Goal: Task Accomplishment & Management: Use online tool/utility

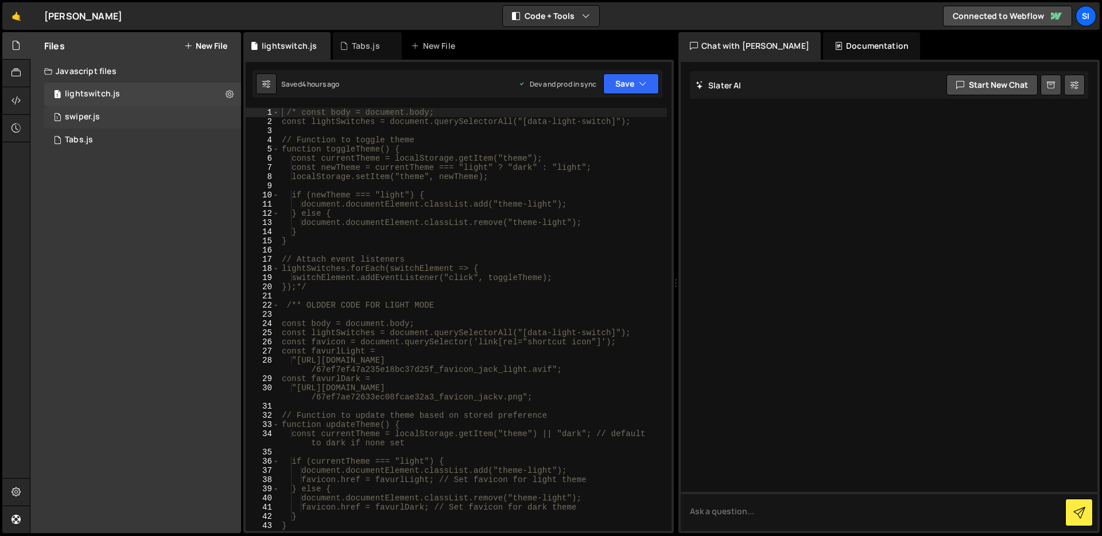
click at [157, 123] on div "1 swiper.js 0" at bounding box center [142, 117] width 197 height 23
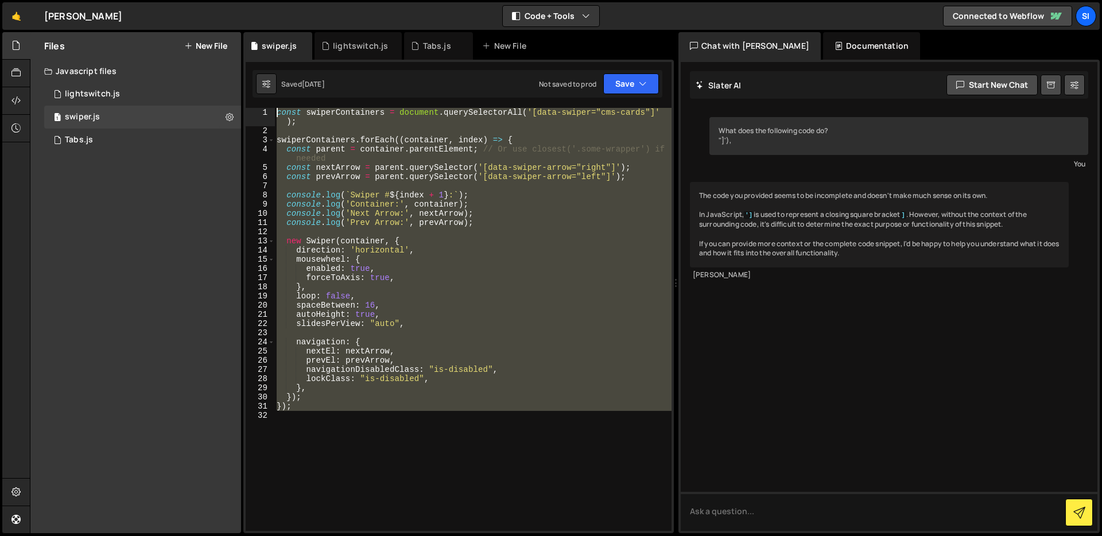
drag, startPoint x: 377, startPoint y: 412, endPoint x: 264, endPoint y: 101, distance: 330.5
click at [264, 102] on div "XXXXXXXXXXXXXXXXXXXXXXXXXXXXXXXXXXXXXXXXXXXXXXXXXXXXXXXXXXXXXXXXXXXXXXXXXXXXXXX…" at bounding box center [458, 297] width 431 height 474
type textarea "const swiperContainers = document.querySelectorAll('[data-swiper="cms-cards"]');"
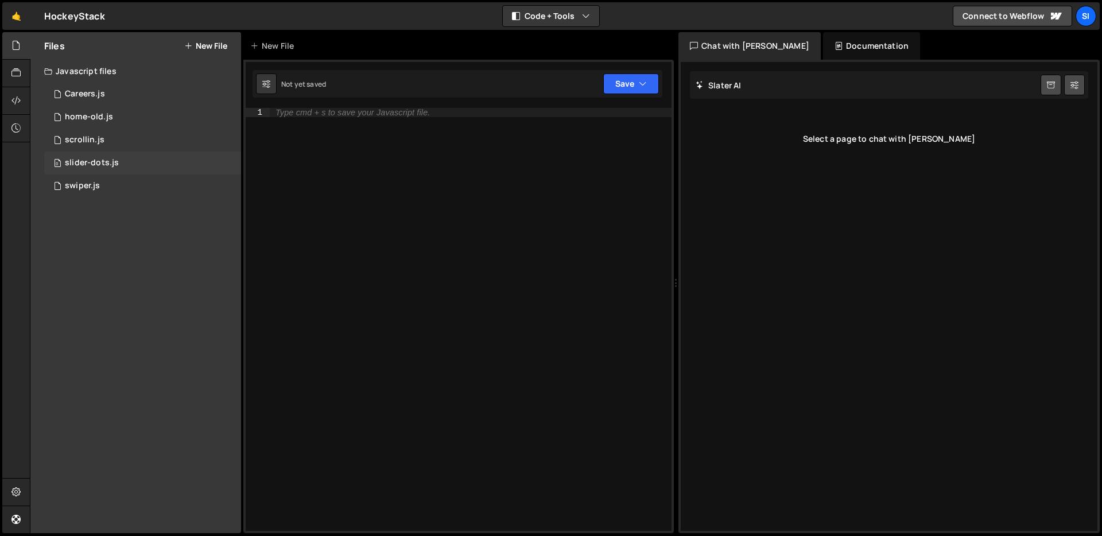
click at [169, 163] on div "0 slider-dots.js 0" at bounding box center [142, 163] width 197 height 23
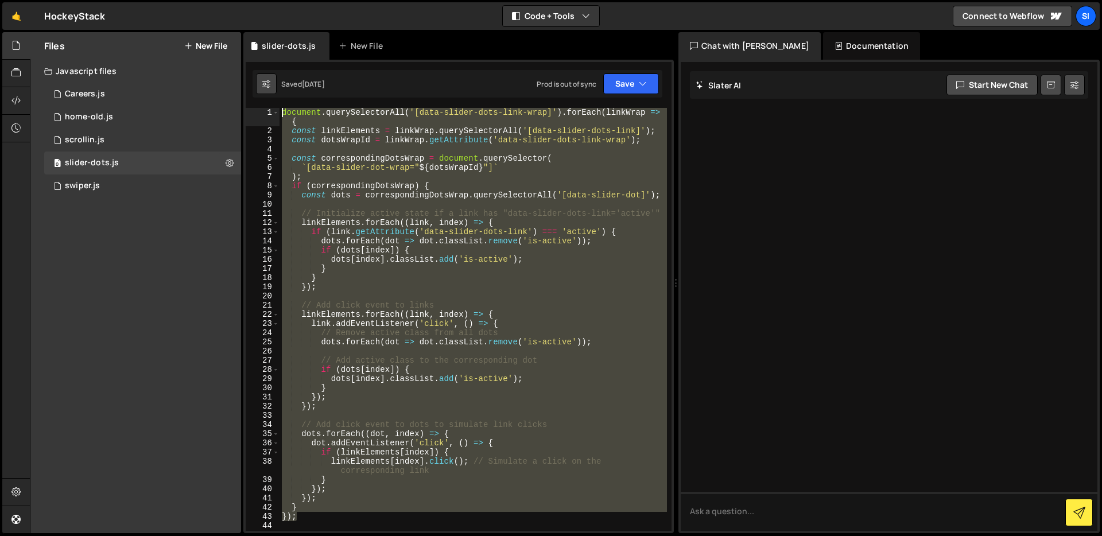
drag, startPoint x: 371, startPoint y: 514, endPoint x: 265, endPoint y: 82, distance: 445.1
click at [265, 82] on div "Debug Explain Copy slider-dots.js New File Saved 7 months ago Prod is out of sy…" at bounding box center [458, 283] width 431 height 502
type textarea "document.querySelectorAll('[data-slider-dots-link-wrap]').forEach(linkWrap => {…"
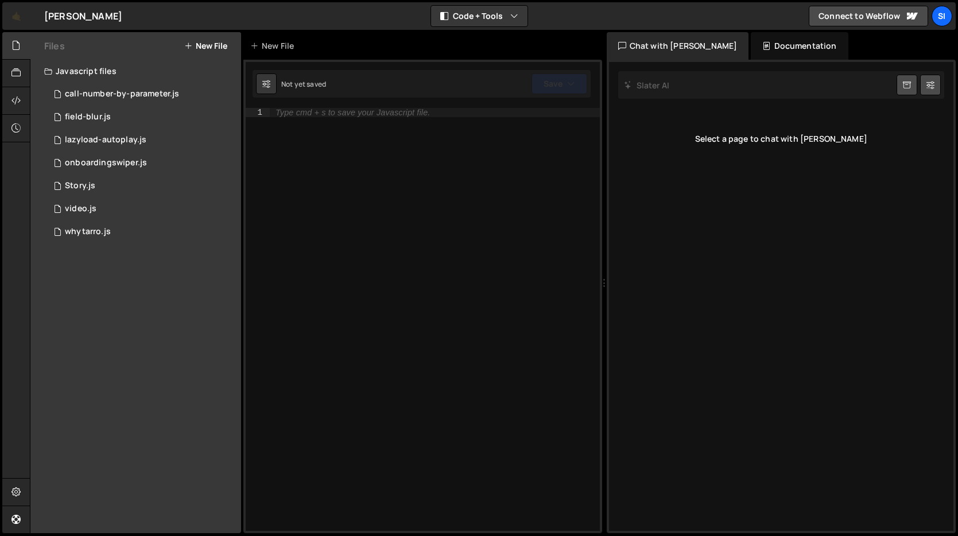
click at [145, 253] on div "Files New File Javascript files 0 call-number-by-parameter.js 0 0 field-blur.js…" at bounding box center [135, 282] width 211 height 501
click at [213, 47] on button "New File" at bounding box center [205, 45] width 43 height 9
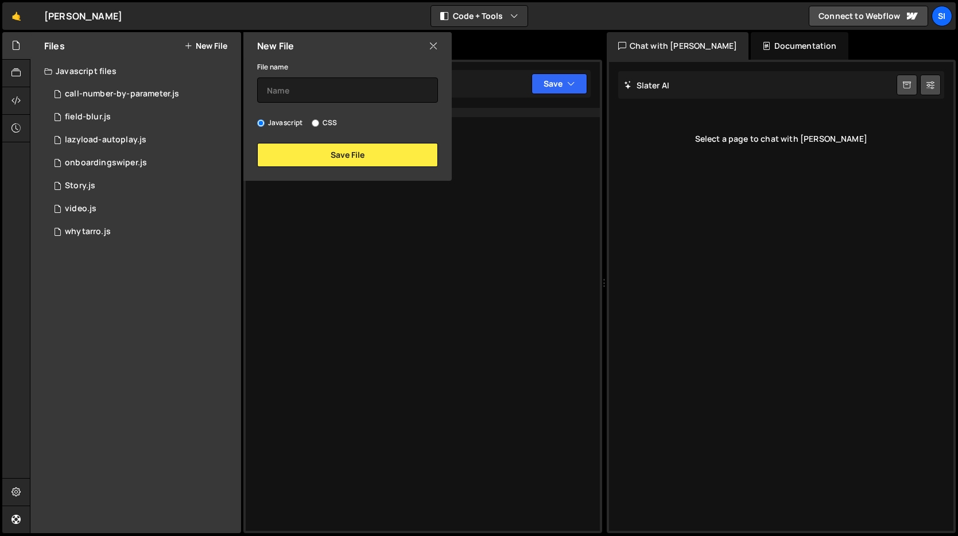
click at [436, 53] on div "New File" at bounding box center [347, 46] width 208 height 28
click at [433, 45] on icon at bounding box center [433, 46] width 9 height 13
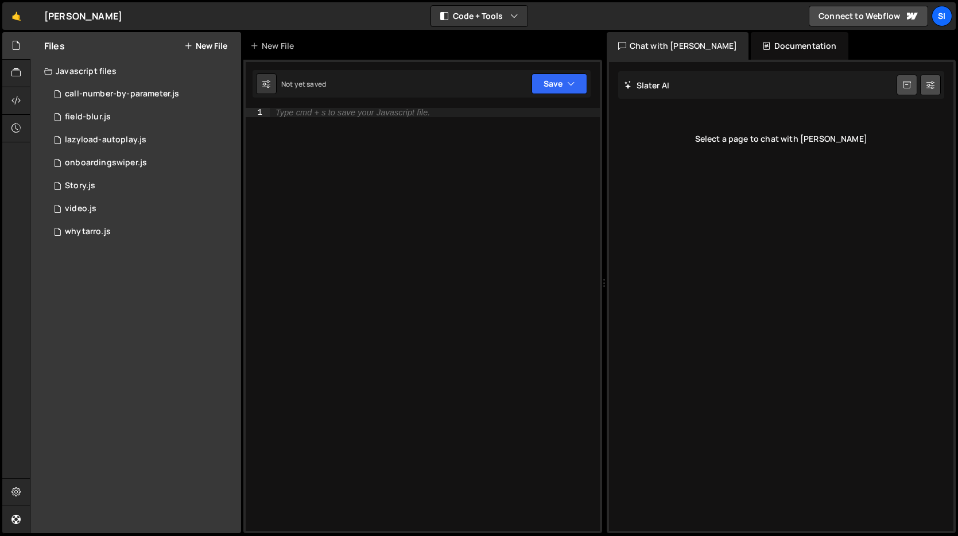
click at [198, 49] on button "New File" at bounding box center [205, 45] width 43 height 9
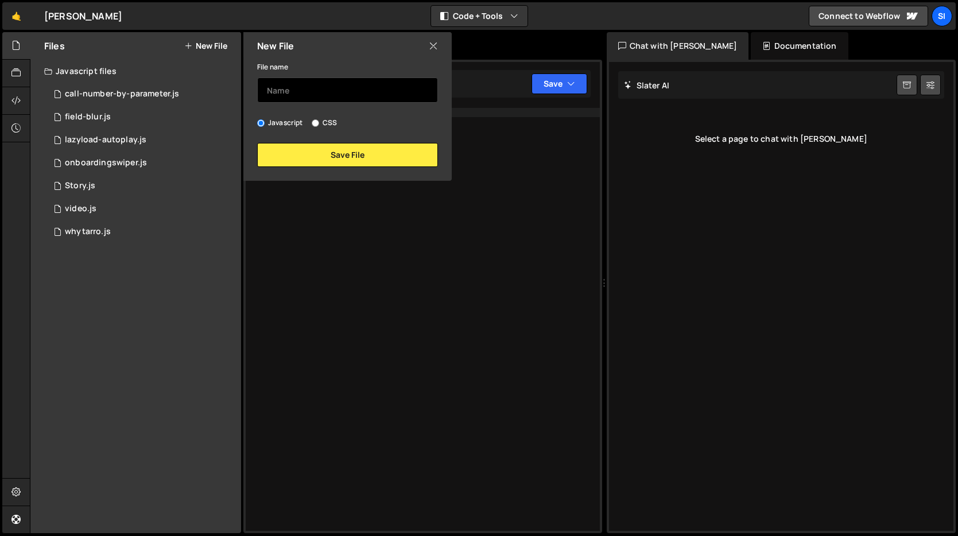
click at [313, 91] on input "text" at bounding box center [347, 90] width 181 height 25
type input "s"
type input "process-horizontal"
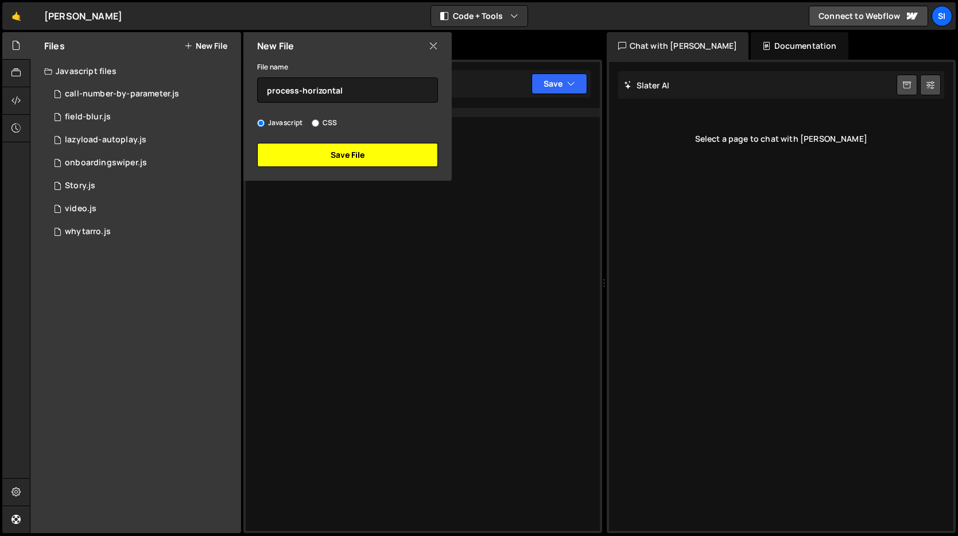
click at [401, 154] on button "Save File" at bounding box center [347, 155] width 181 height 24
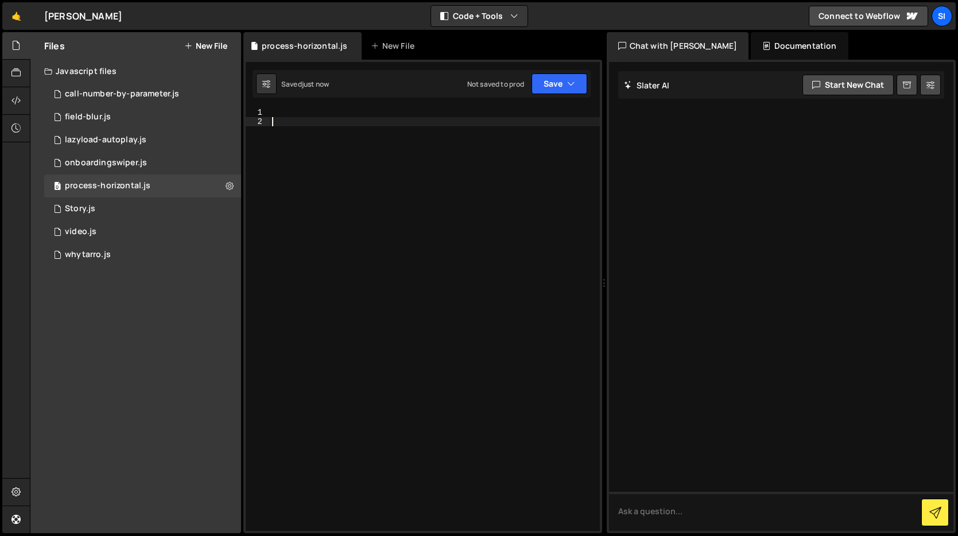
click at [369, 121] on div at bounding box center [435, 328] width 330 height 441
click at [371, 114] on div at bounding box center [435, 328] width 330 height 441
click at [468, 202] on div at bounding box center [435, 328] width 330 height 441
paste textarea "<script>"
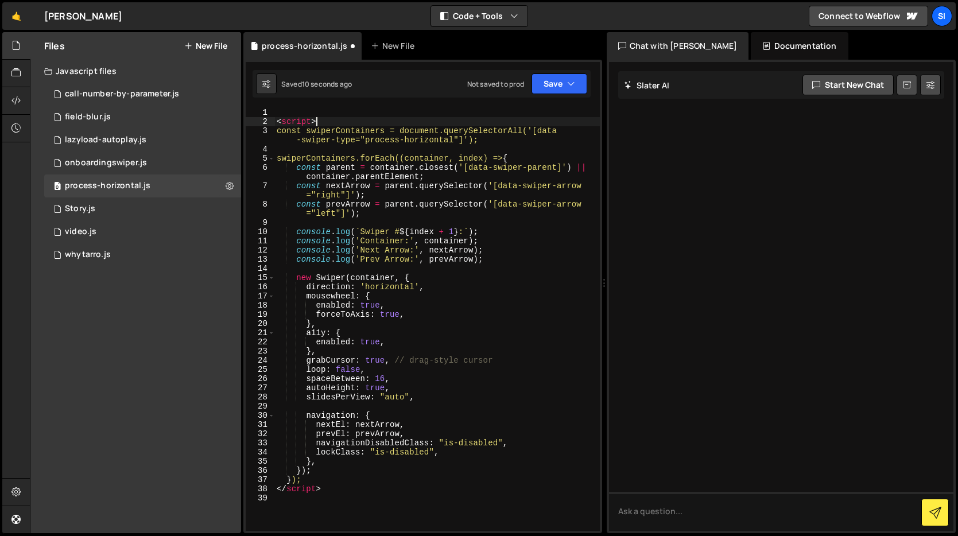
click at [336, 117] on div "< script > const swiperContainers = document.querySelectorAll('[data -swiper-ty…" at bounding box center [437, 328] width 326 height 441
drag, startPoint x: 335, startPoint y: 119, endPoint x: 251, endPoint y: 70, distance: 96.8
click at [251, 70] on div "1 Type cmd + s to save your Javascript file. הההההההההההההההההההההההההההההההההה…" at bounding box center [422, 297] width 359 height 474
type textarea "<script>"
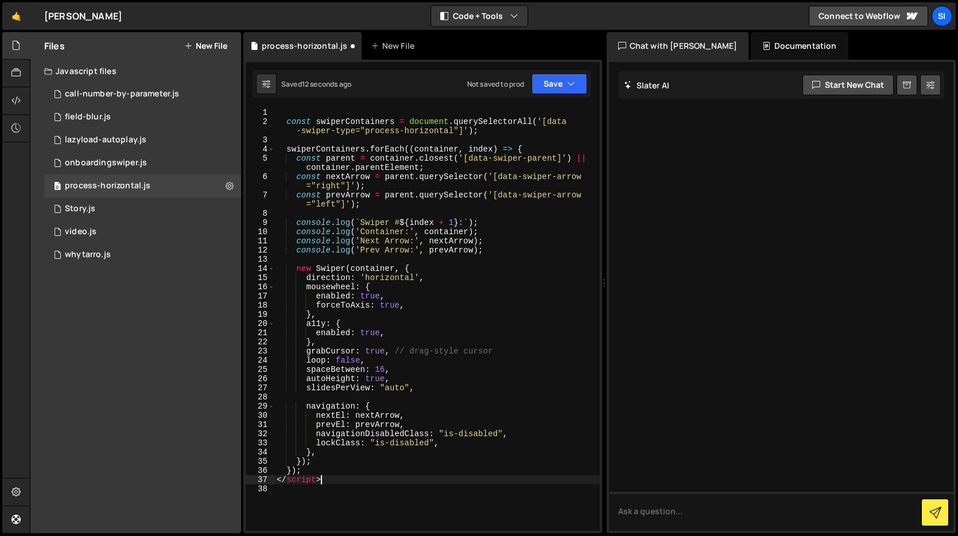
drag, startPoint x: 370, startPoint y: 476, endPoint x: 224, endPoint y: 476, distance: 145.8
click at [224, 476] on div "Files New File Javascript files 0 call-number-by-parameter.js 0 0 field-blur.js…" at bounding box center [494, 283] width 928 height 502
type textarea "</script>"
click at [376, 125] on div "const swiperContainers = document . querySelectorAll ( '[data -swiper-type="pro…" at bounding box center [437, 328] width 326 height 441
type textarea "const swiperContainers = document.querySelectorAll('[data-swiper-type="process-…"
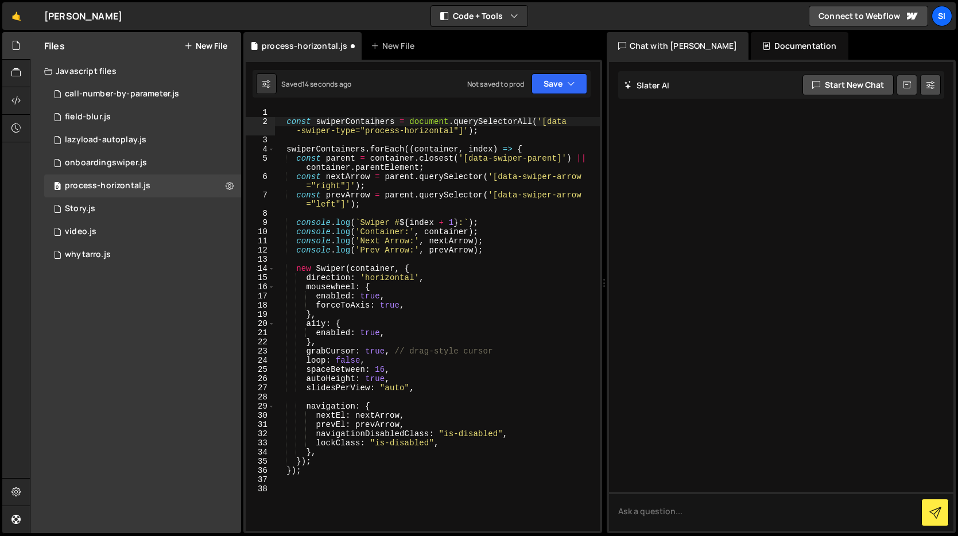
click at [389, 98] on div "1 Type cmd + s to save your Javascript file. הההההההההההההההההההההההההההההההההה…" at bounding box center [422, 297] width 359 height 474
click at [382, 107] on div "1 Type cmd + s to save your Javascript file. הההההההההההההההההההההההההההההההההה…" at bounding box center [422, 297] width 359 height 474
click at [349, 115] on div "const swiperContainers = document . querySelectorAll ( '[data -swiper-type="pro…" at bounding box center [437, 328] width 326 height 441
drag, startPoint x: 499, startPoint y: 176, endPoint x: 582, endPoint y: 181, distance: 82.3
click at [582, 181] on div "const swiperContainers = document . querySelectorAll ( '[data -swiper-type="pro…" at bounding box center [437, 328] width 326 height 441
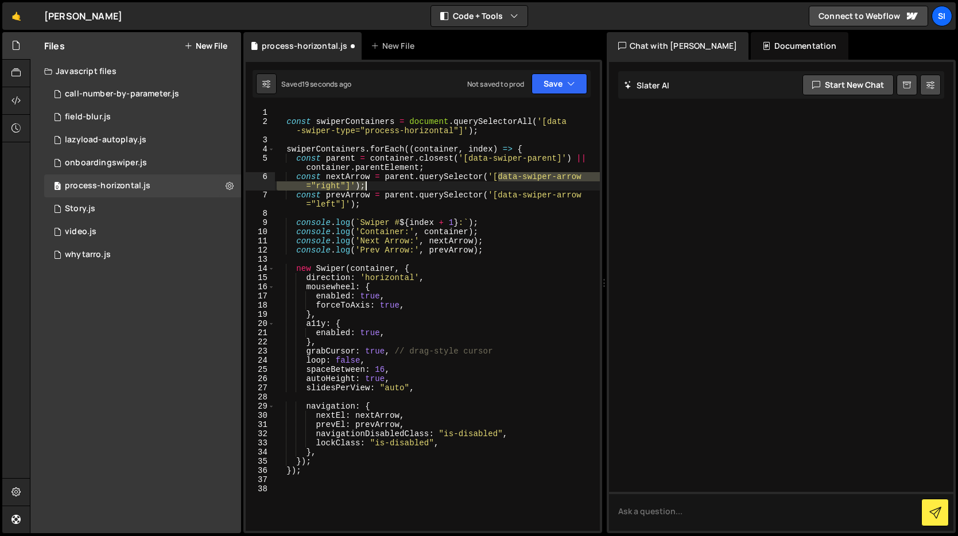
type textarea "const nextArrow = parent.querySelector('[data-swiper-arrow="right"]');"
click at [594, 176] on div "Debug Explain Copy" at bounding box center [566, 180] width 61 height 18
click at [583, 177] on div "Debug Explain Copy process-horizontal.js New File Saved 21 seconds ago Not save…" at bounding box center [422, 283] width 359 height 502
drag, startPoint x: 583, startPoint y: 177, endPoint x: 548, endPoint y: 177, distance: 35.6
click at [548, 177] on div "const swiperContainers = document . querySelectorAll ( '[data -swiper-type="pro…" at bounding box center [437, 328] width 326 height 441
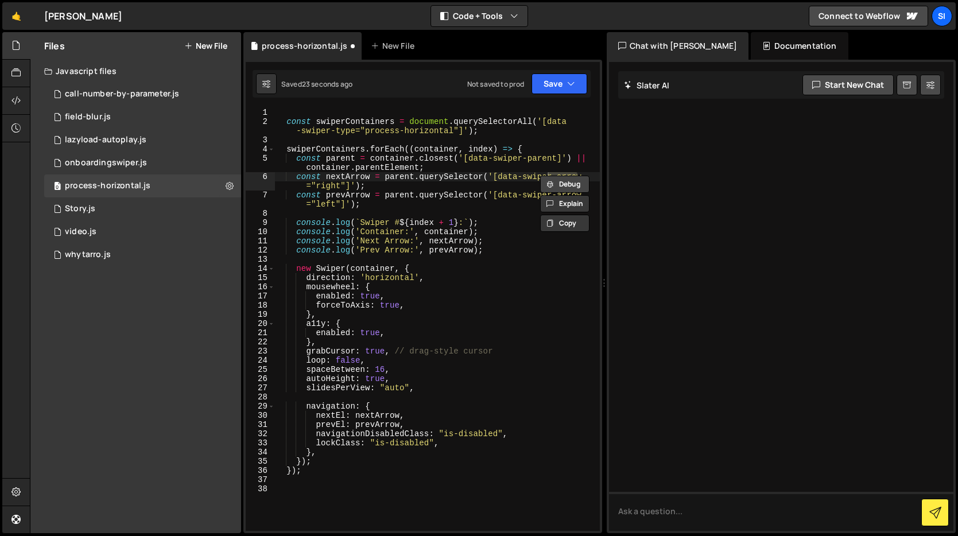
drag, startPoint x: 589, startPoint y: 176, endPoint x: 596, endPoint y: 175, distance: 7.6
click at [596, 176] on div "Debug Explain Copy process-horizontal.js New File Saved 23 seconds ago Not save…" at bounding box center [422, 283] width 359 height 502
click at [596, 175] on div "const swiperContainers = document . querySelectorAll ( '[data -swiper-type="pro…" at bounding box center [436, 319] width 325 height 423
click at [591, 177] on div "const swiperContainers = document . querySelectorAll ( '[data -swiper-type="pro…" at bounding box center [437, 328] width 326 height 441
drag, startPoint x: 501, startPoint y: 175, endPoint x: 529, endPoint y: 175, distance: 27.6
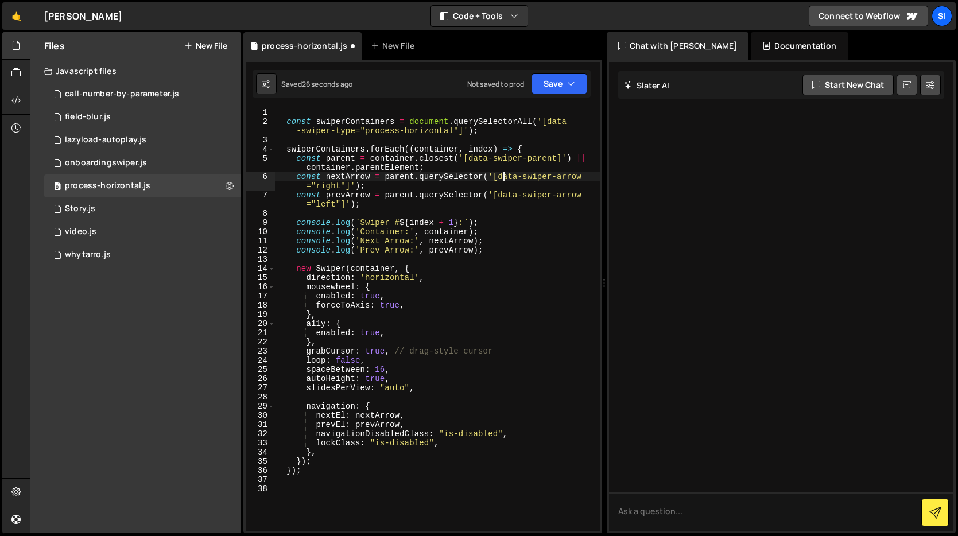
click at [528, 175] on div "const swiperContainers = document . querySelectorAll ( '[data -swiper-type="pro…" at bounding box center [437, 328] width 326 height 441
drag, startPoint x: 499, startPoint y: 177, endPoint x: 588, endPoint y: 174, distance: 89.0
click at [588, 174] on div "Debug Explain Copy process-horizontal.js New File Saved 27 seconds ago Not save…" at bounding box center [422, 283] width 359 height 502
click at [494, 177] on div "const swiperContainers = document . querySelectorAll ( '[data -swiper-type="pro…" at bounding box center [437, 328] width 326 height 441
drag, startPoint x: 498, startPoint y: 177, endPoint x: 585, endPoint y: 180, distance: 86.7
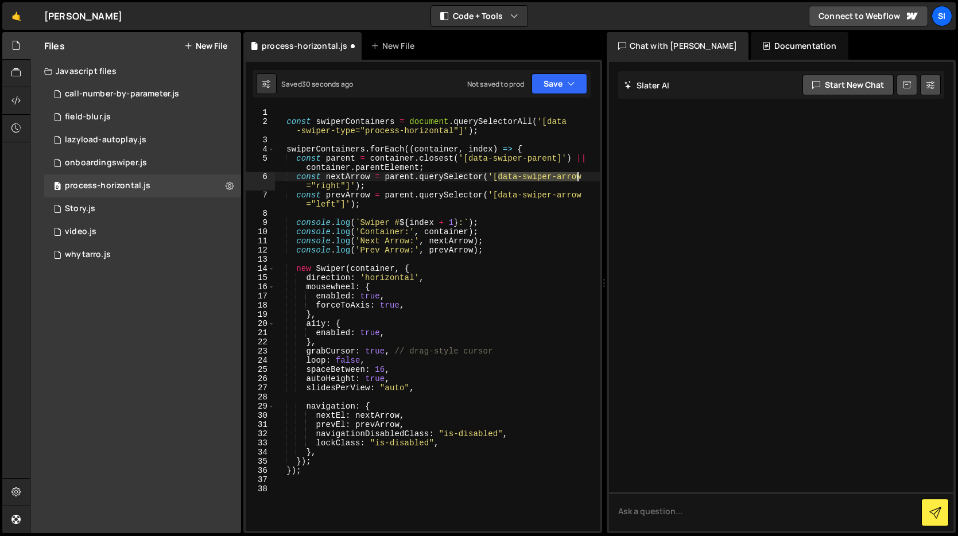
click at [586, 180] on div "const swiperContainers = document . querySelectorAll ( '[data -swiper-type="pro…" at bounding box center [437, 328] width 326 height 441
click at [569, 87] on icon "button" at bounding box center [571, 83] width 8 height 11
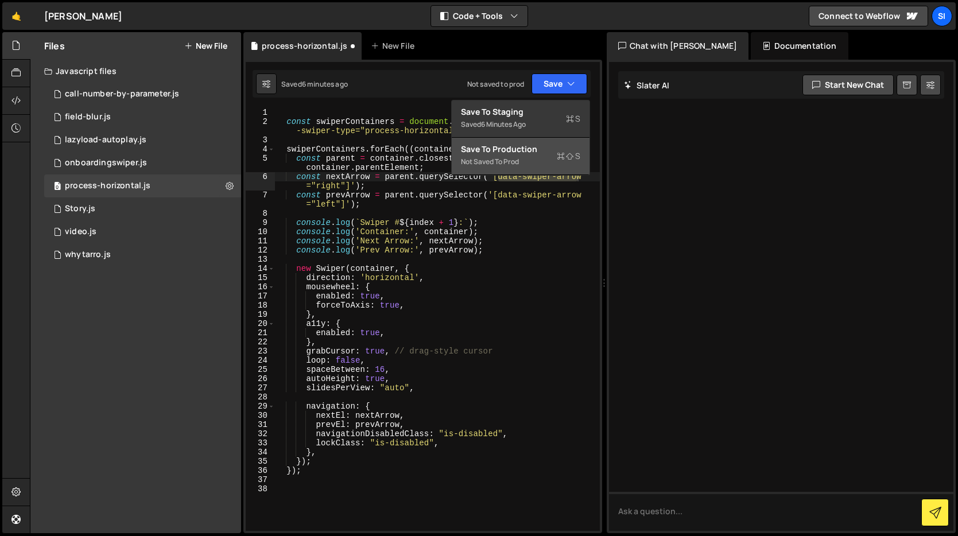
click at [545, 158] on div "Not saved to prod" at bounding box center [520, 162] width 119 height 14
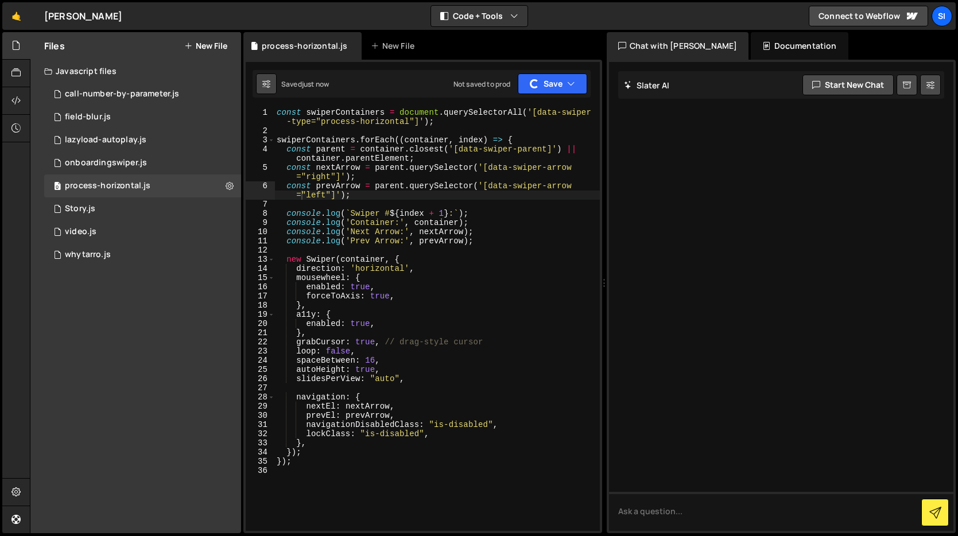
click at [270, 86] on button at bounding box center [266, 83] width 21 height 21
select select "editor"
select select "ace/theme/monokai"
type input "14"
checkbox input "true"
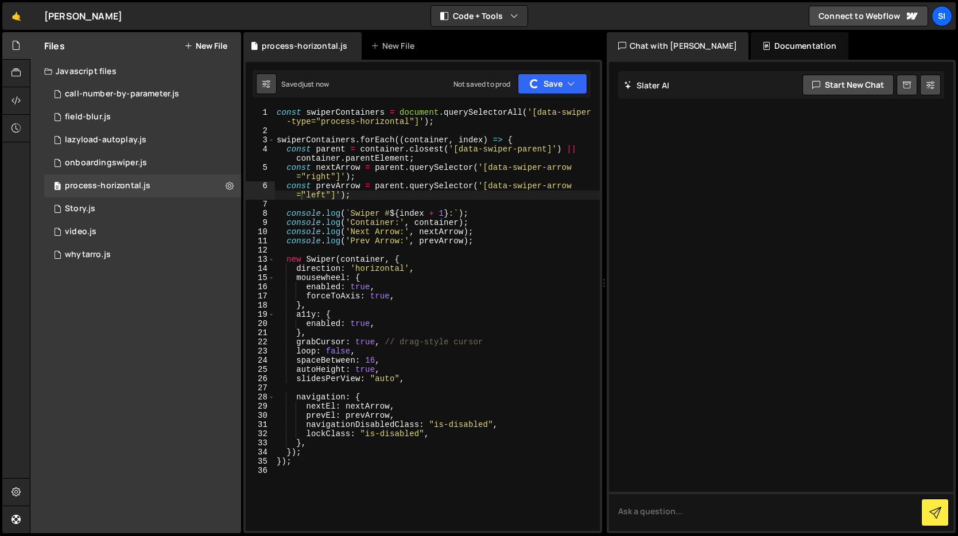
checkbox input "true"
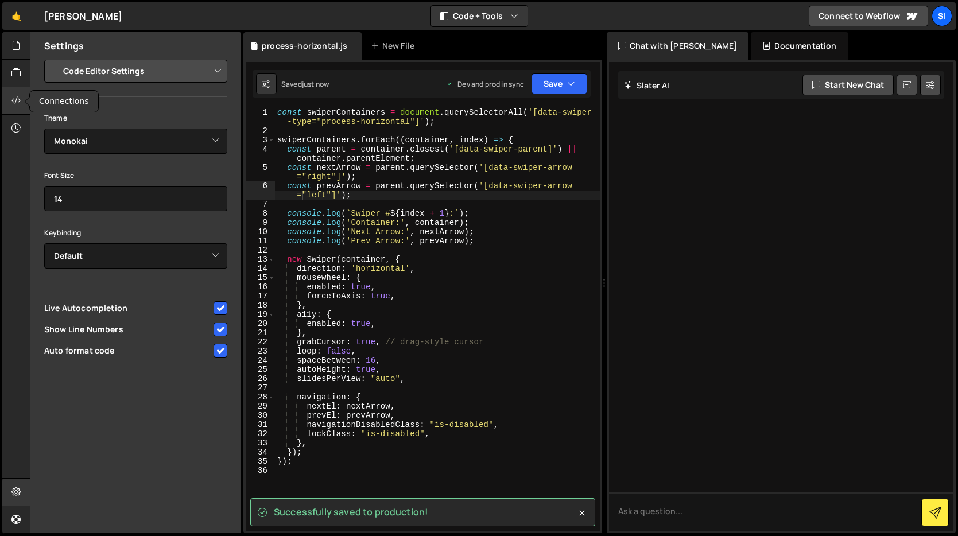
click at [22, 90] on div at bounding box center [16, 101] width 28 height 28
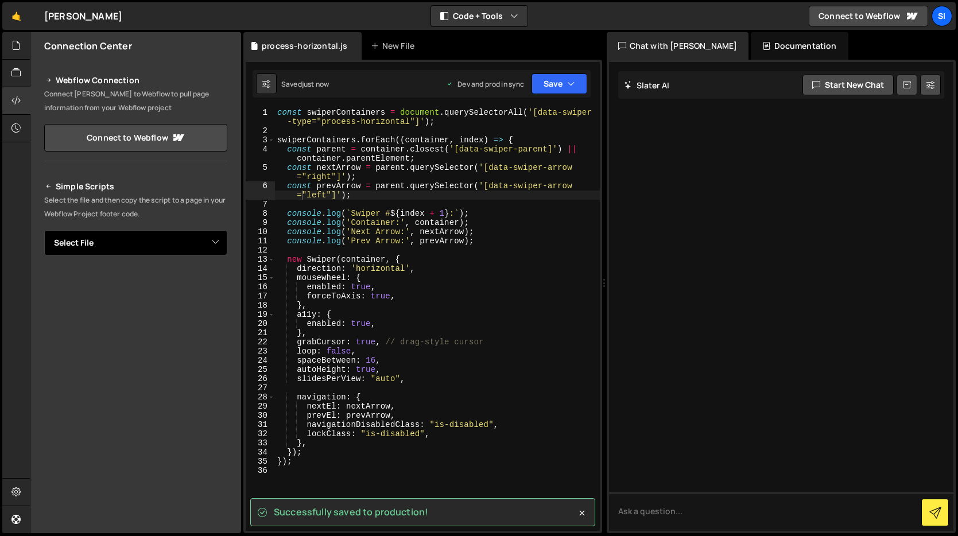
click at [163, 255] on select "Select File call-number-by-parameter.js field-blur.js lazyload-autoplay.js onbo…" at bounding box center [135, 242] width 183 height 25
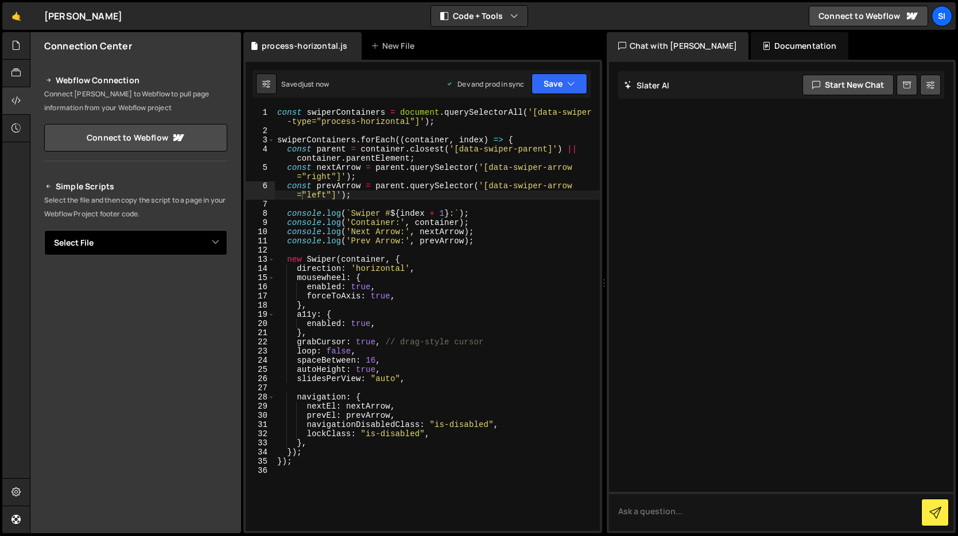
select select "47229"
click at [44, 230] on select "Select File call-number-by-parameter.js field-blur.js lazyload-autoplay.js onbo…" at bounding box center [135, 242] width 183 height 25
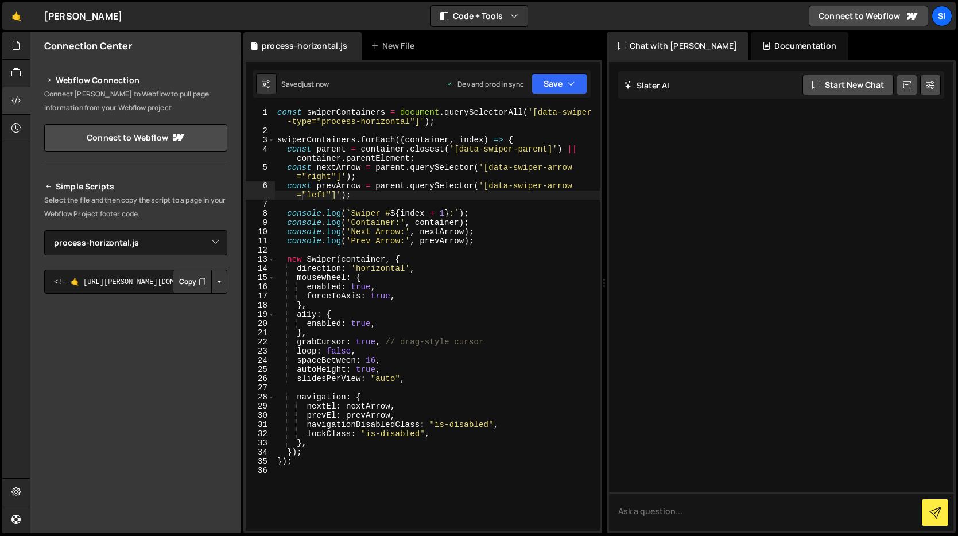
click at [185, 279] on button "Copy" at bounding box center [192, 282] width 39 height 24
drag, startPoint x: 548, startPoint y: 149, endPoint x: 460, endPoint y: 149, distance: 88.4
click at [460, 149] on div "const swiperContainers = document . querySelectorAll ( '[data-swiper -type="pro…" at bounding box center [437, 333] width 325 height 451
click at [499, 189] on div "const swiperContainers = document . querySelectorAll ( '[data-swiper -type="pro…" at bounding box center [437, 333] width 325 height 451
click at [468, 200] on div "const swiperContainers = document . querySelectorAll ( '[data-swiper -type="pro…" at bounding box center [437, 333] width 325 height 451
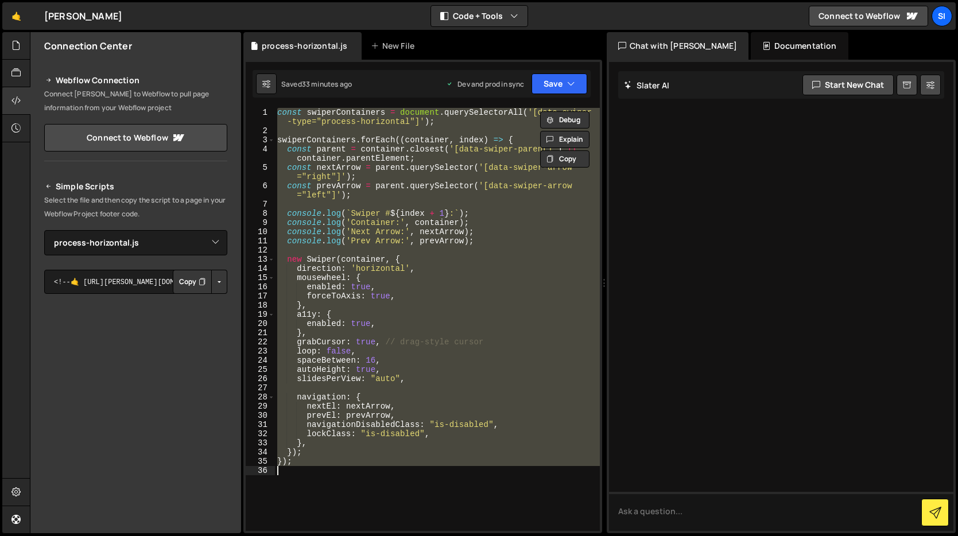
click at [389, 371] on div "const swiperContainers = document . querySelectorAll ( '[data-swiper -type="pro…" at bounding box center [437, 319] width 325 height 423
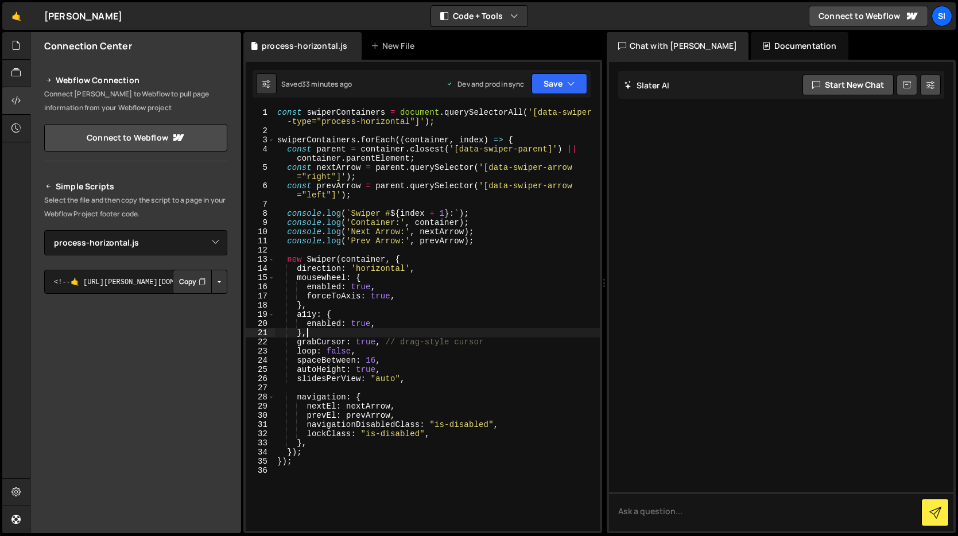
click at [377, 335] on div "const swiperContainers = document . querySelectorAll ( '[data-swiper -type="pro…" at bounding box center [437, 333] width 325 height 451
click at [373, 293] on div "const swiperContainers = document . querySelectorAll ( '[data-swiper -type="pro…" at bounding box center [437, 333] width 325 height 451
click at [379, 406] on div "const swiperContainers = document . querySelectorAll ( '[data-swiper -type="pro…" at bounding box center [437, 333] width 325 height 451
click at [374, 362] on div "const swiperContainers = document . querySelectorAll ( '[data-swiper -type="pro…" at bounding box center [437, 333] width 325 height 451
click at [438, 273] on div "const swiperContainers = document . querySelectorAll ( '[data-swiper -type="pro…" at bounding box center [437, 333] width 325 height 451
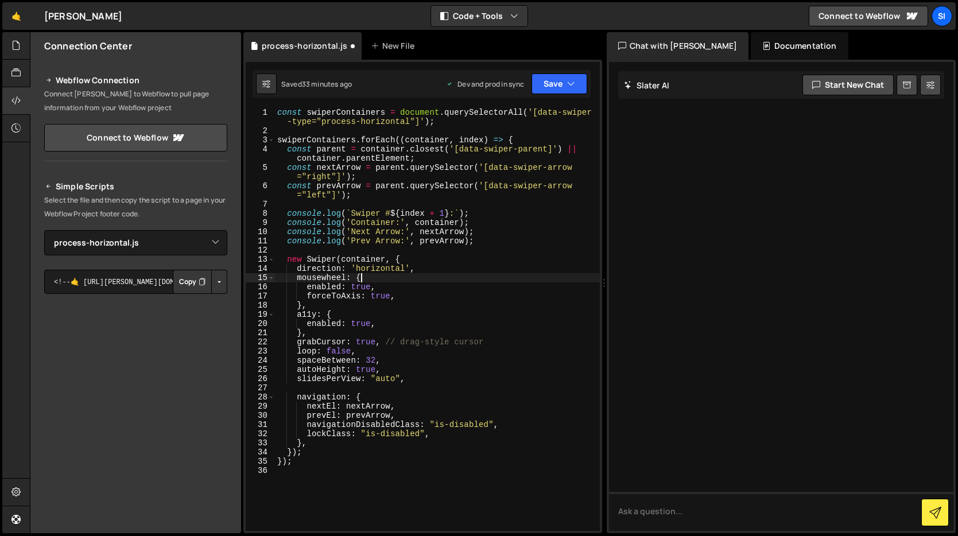
scroll to position [0, 5]
click at [369, 289] on div "const swiperContainers = document . querySelectorAll ( '[data-swiper -type="pro…" at bounding box center [437, 333] width 325 height 451
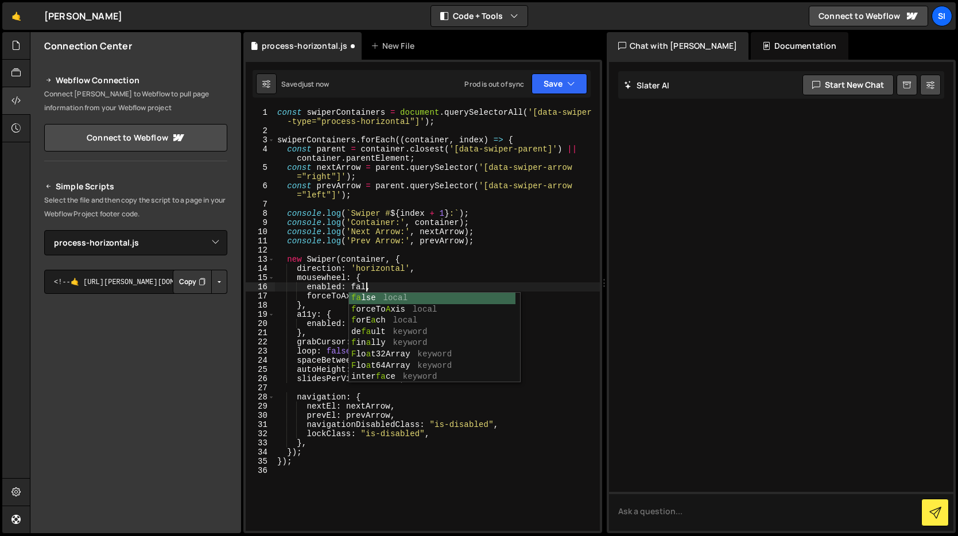
scroll to position [0, 6]
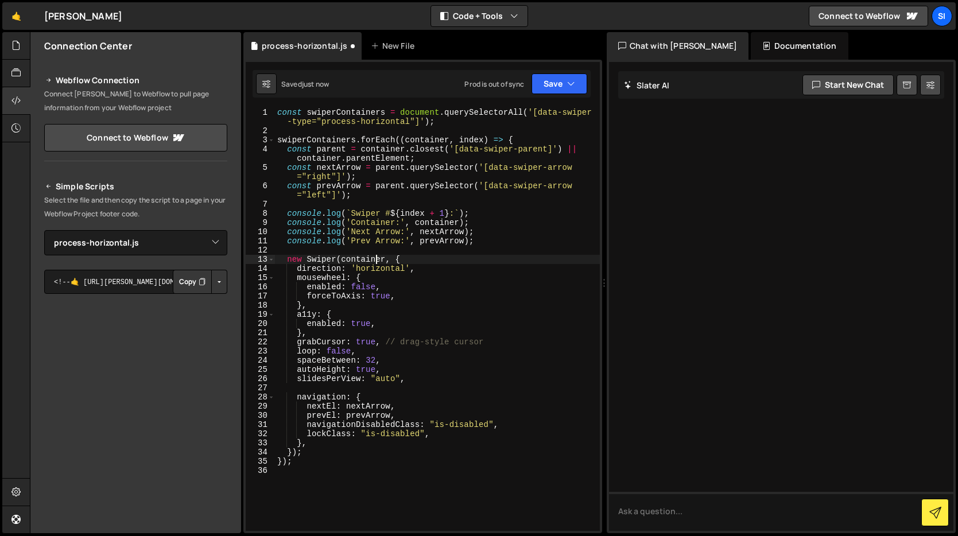
click at [378, 256] on div "const swiperContainers = document . querySelectorAll ( '[data-swiper -type="pro…" at bounding box center [437, 333] width 325 height 451
click at [450, 444] on div "const swiperContainers = document . querySelectorAll ( '[data-swiper -type="pro…" at bounding box center [437, 333] width 325 height 451
type textarea "});"
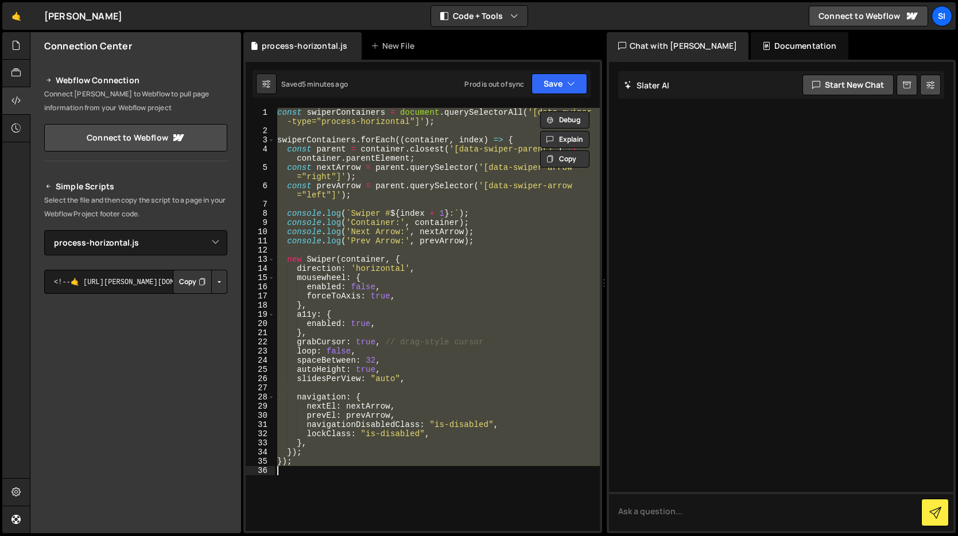
click at [429, 478] on div "const swiperContainers = document . querySelectorAll ( '[data-swiper -type="pro…" at bounding box center [437, 319] width 325 height 423
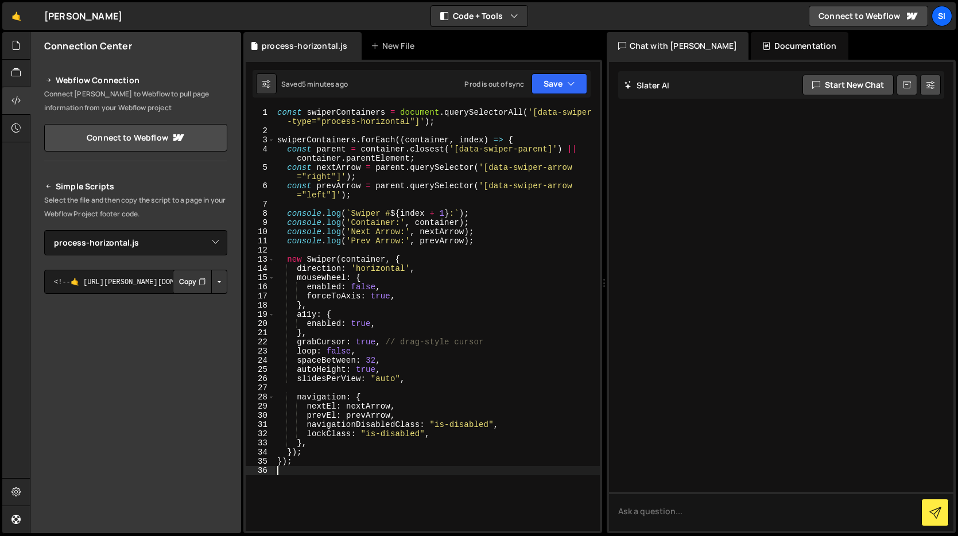
scroll to position [0, 0]
click at [280, 117] on div "const swiperContainers = document . querySelectorAll ( '[data-swiper -type="pro…" at bounding box center [437, 333] width 325 height 451
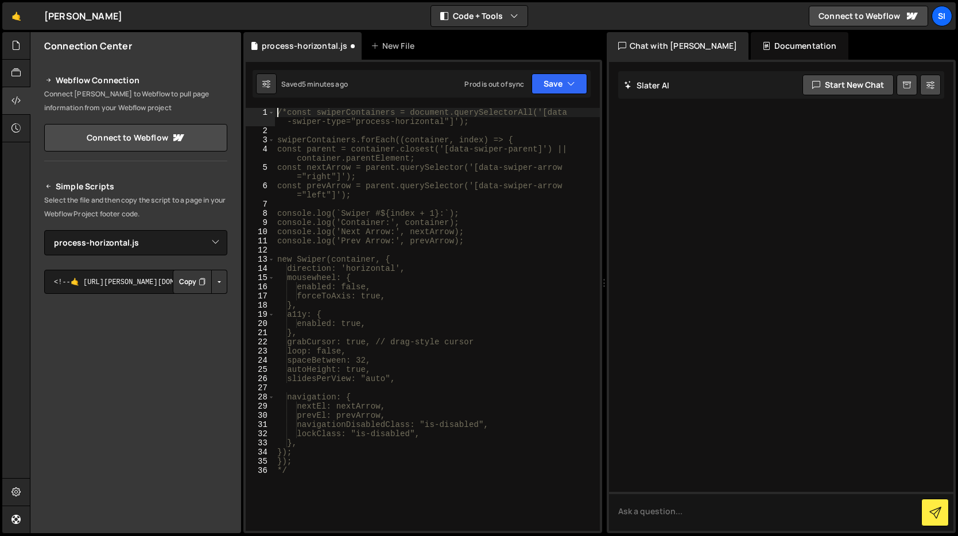
type textarea "/*const swiperContainers = document.querySelectorAll('[data-swiper-type="proces…"
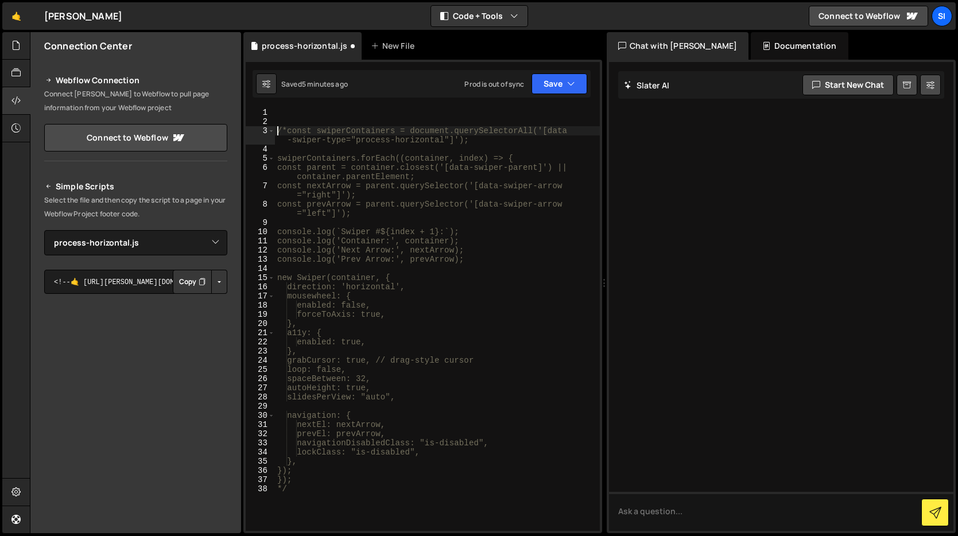
click at [303, 116] on div "/*const swiperContainers = document.querySelectorAll('[data -swiper-type="proce…" at bounding box center [437, 328] width 325 height 441
click at [327, 512] on div "// WORKED BUT NO DOT FUNCTIONALITY /*const swiperContainers = document.querySel…" at bounding box center [437, 328] width 325 height 441
type textarea "*/"
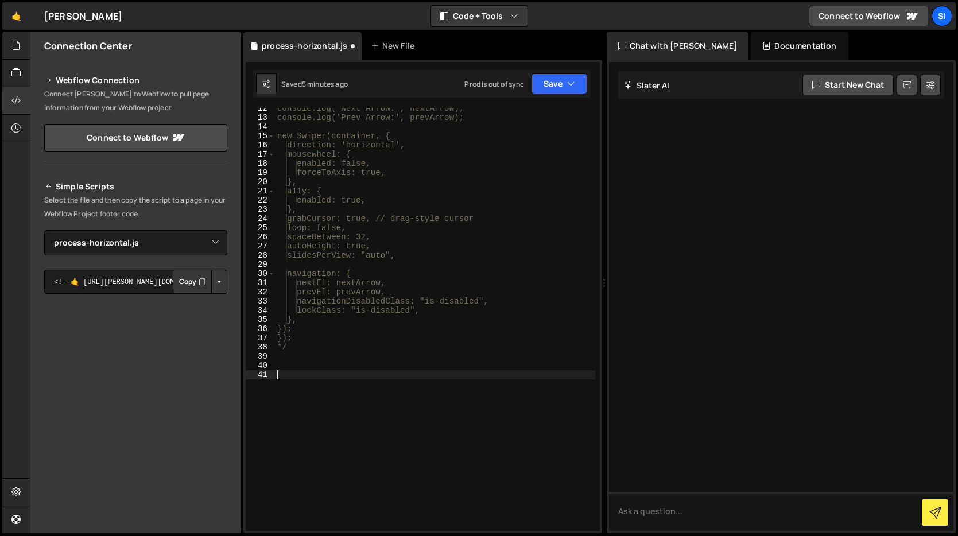
paste textarea "</script>"
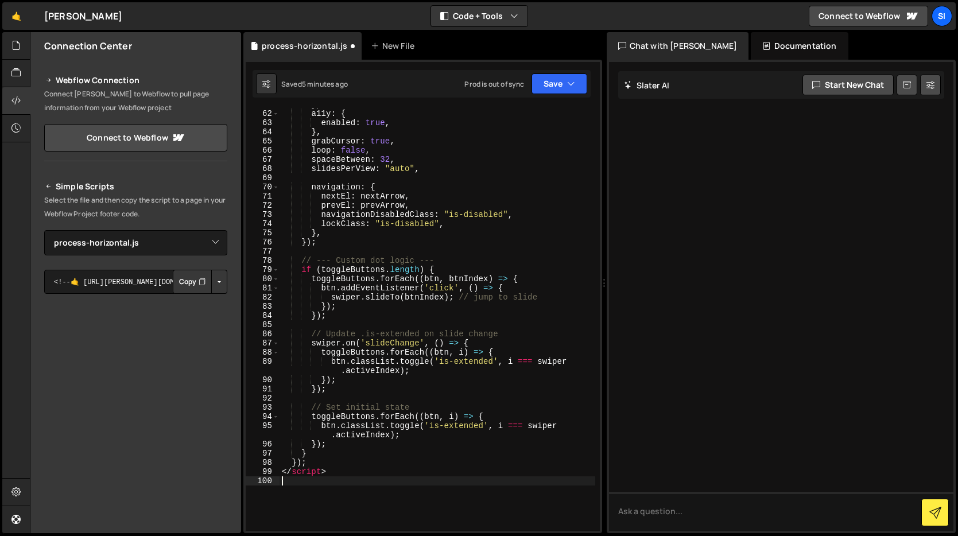
scroll to position [652, 0]
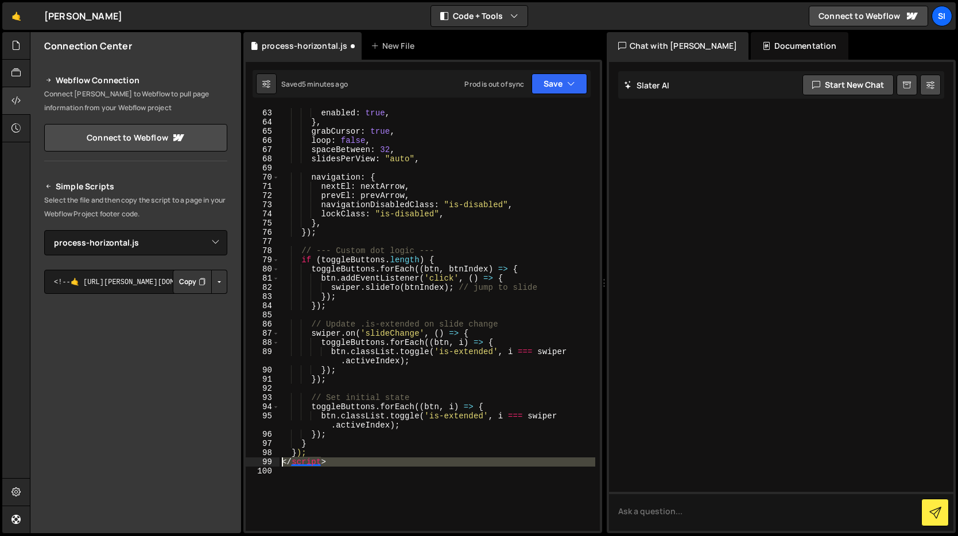
drag, startPoint x: 362, startPoint y: 467, endPoint x: 252, endPoint y: 461, distance: 110.4
click at [250, 461] on div "62 63 64 65 66 67 68 69 70 71 72 73 74 75 76 77 78 79 80 81 82 83 84 85 86 87 8…" at bounding box center [423, 319] width 354 height 423
type textarea "</script>"
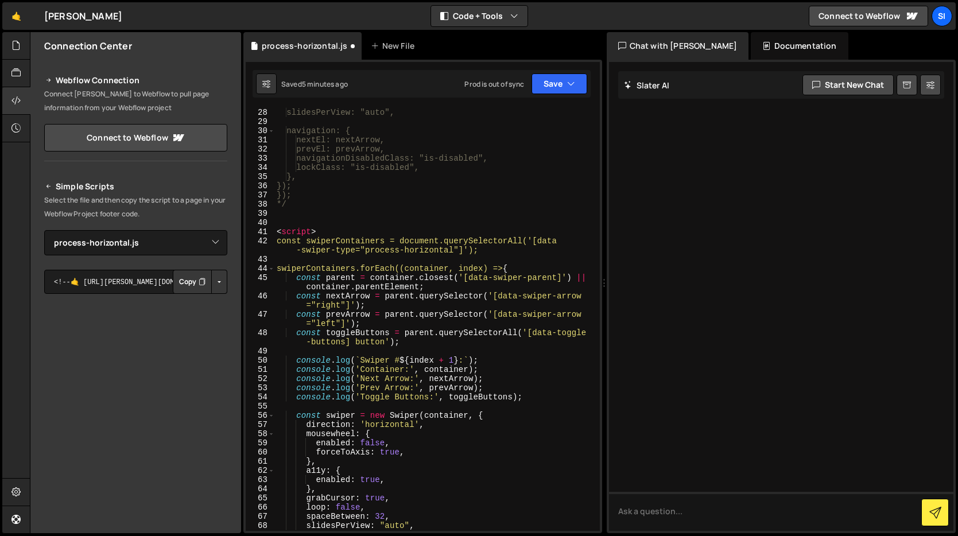
scroll to position [285, 0]
drag, startPoint x: 342, startPoint y: 229, endPoint x: 245, endPoint y: 218, distance: 97.6
click at [246, 219] on div "27 28 29 30 31 32 33 34 35 36 37 38 39 40 41 42 43 44 45 46 47 48 49 50 51 52 5…" at bounding box center [423, 319] width 354 height 423
type textarea "<script>"
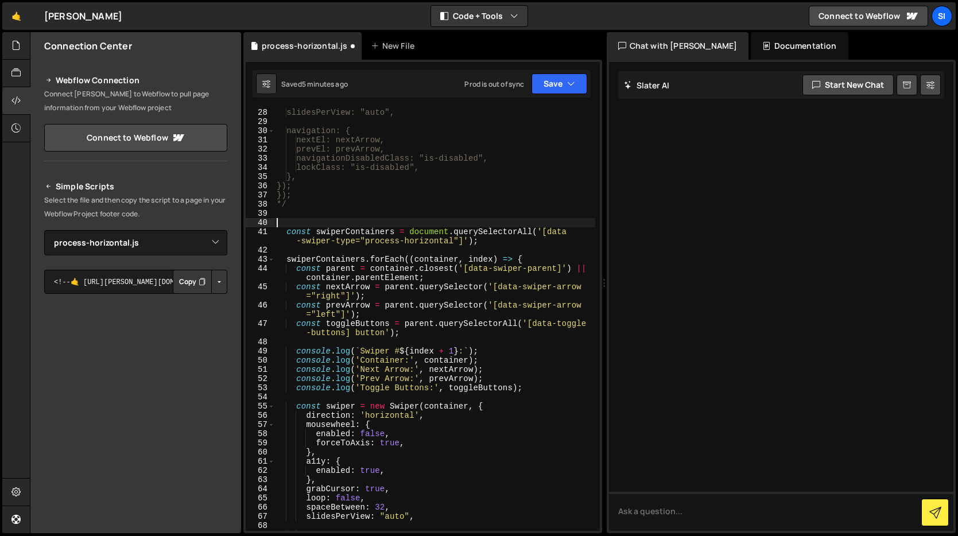
click at [328, 226] on div "autoHeight: true, slidesPerView: "auto", navigation: { nextEl: nextArrow, prevE…" at bounding box center [434, 319] width 321 height 441
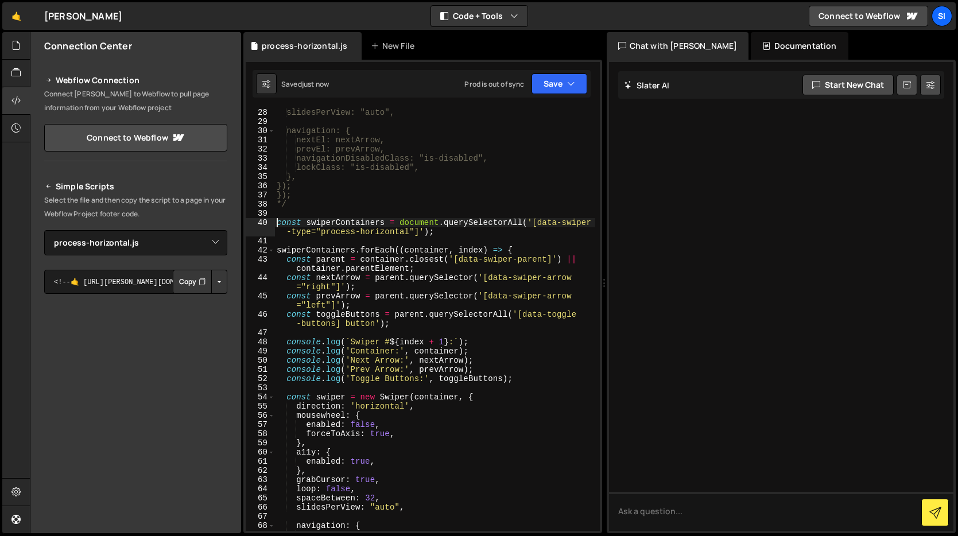
type textarea "const swiperContainers = document.querySelectorAll('[data-swiper-type="process-…"
click at [403, 214] on div "autoHeight: true, slidesPerView: "auto", navigation: { nextEl: nextArrow, prevE…" at bounding box center [434, 319] width 321 height 441
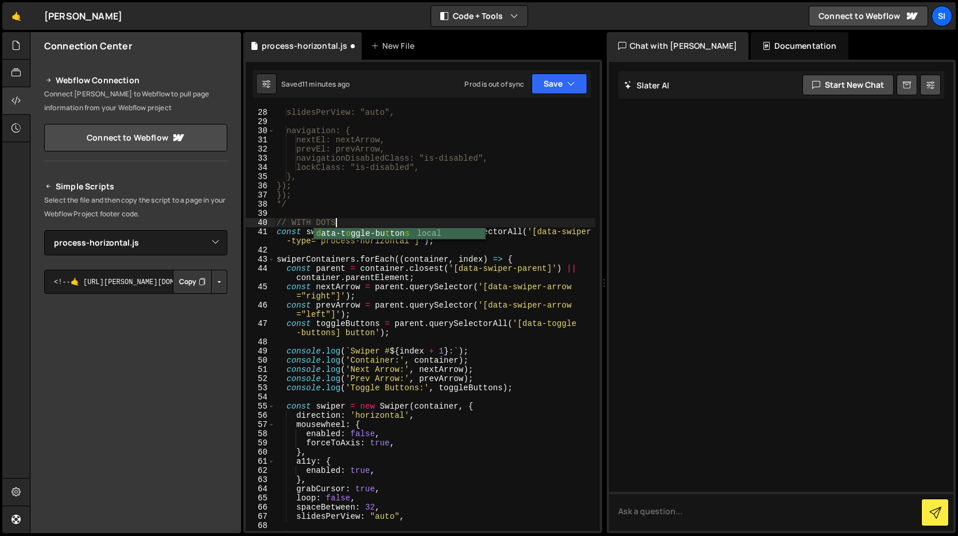
scroll to position [0, 3]
type textarea "// WITH DOTS"
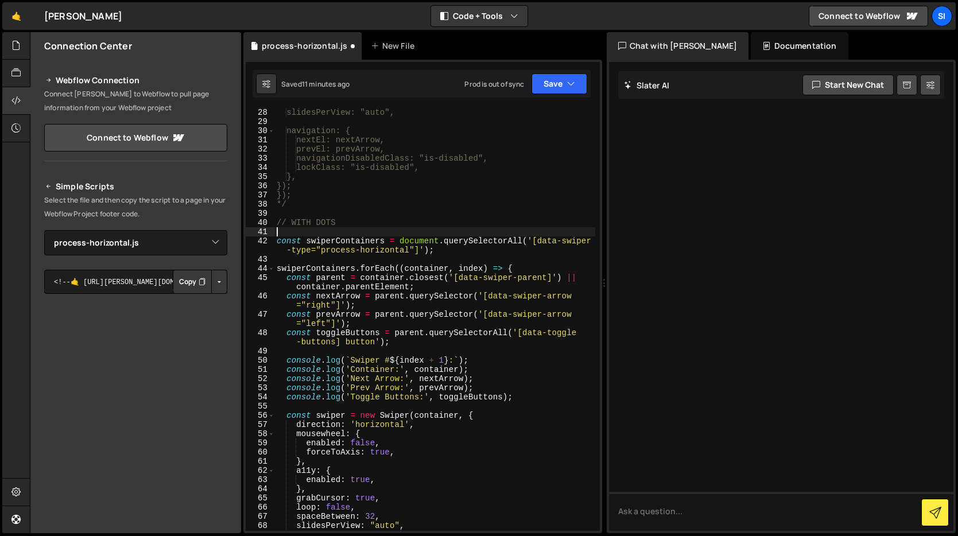
scroll to position [0, 0]
type textarea "/*"
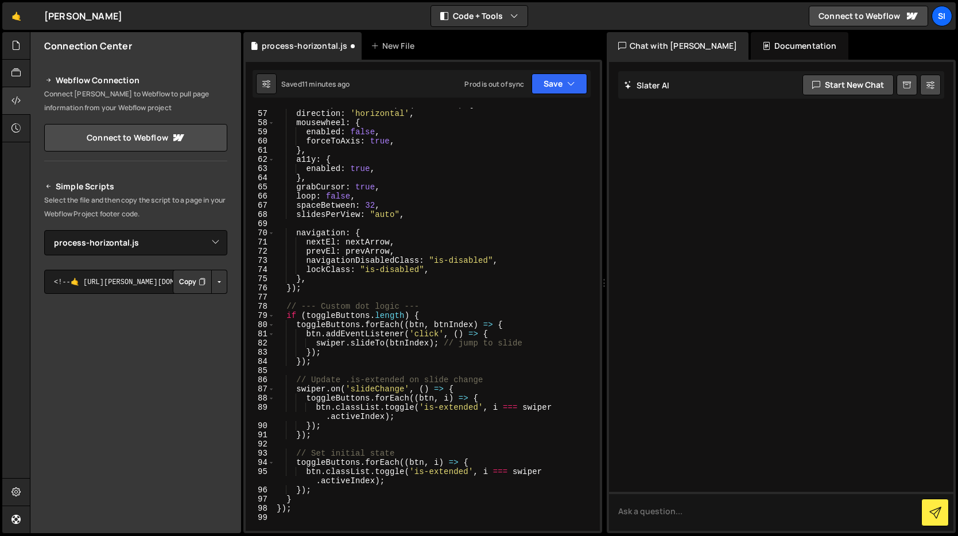
scroll to position [745, 0]
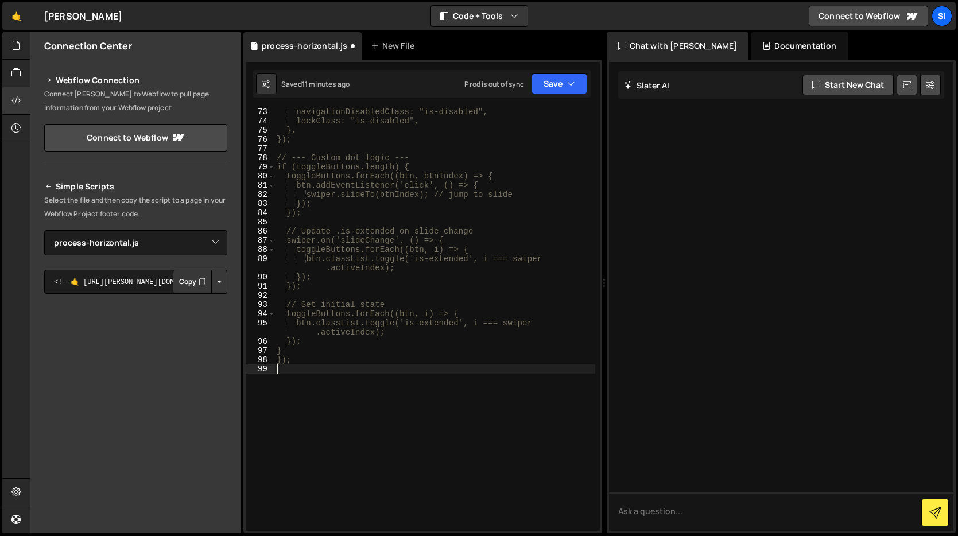
click at [355, 408] on div "navigationDisabledClass: "is-disabled", lockClass: "is-disabled", }, }); // ---…" at bounding box center [434, 327] width 321 height 441
type textarea "*/"
type textarea "//DOTS V2"
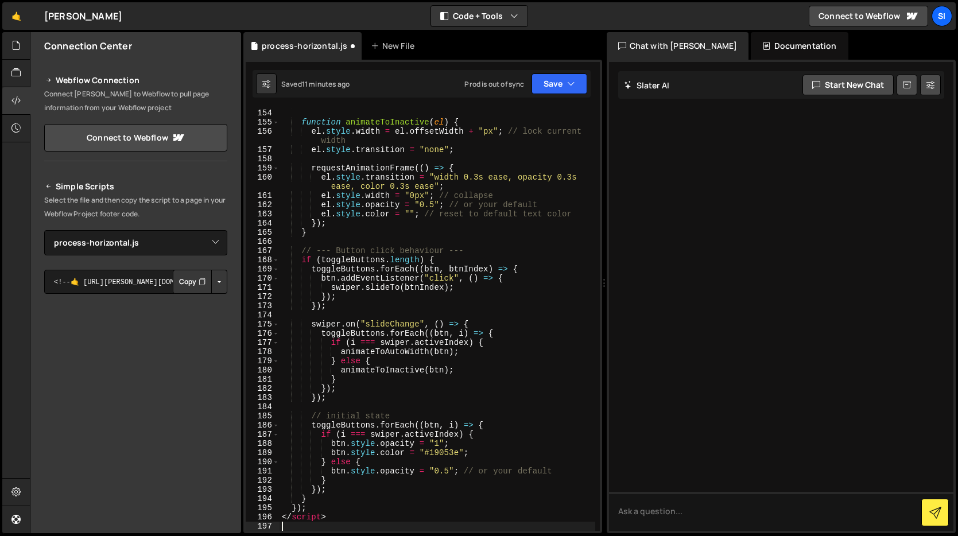
scroll to position [1579, 0]
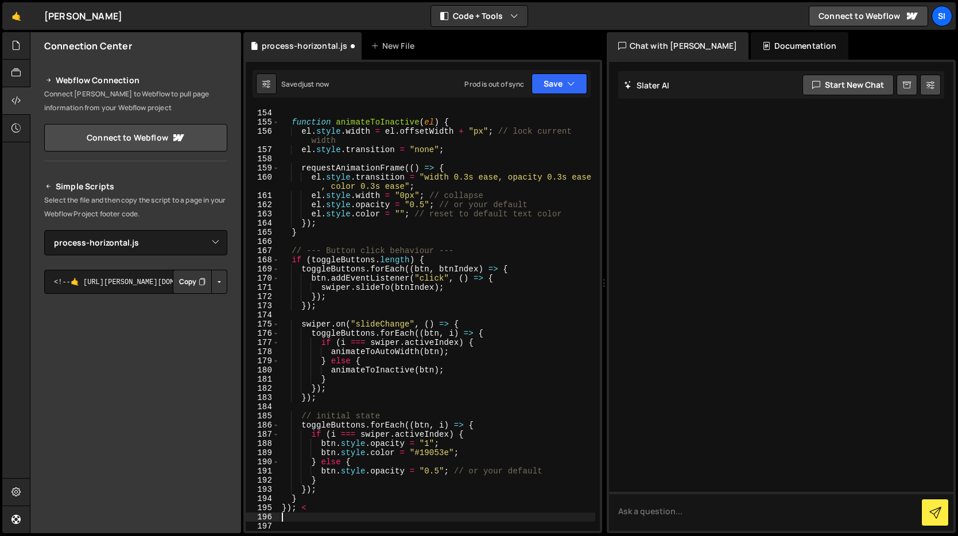
click at [316, 513] on div "} function animateToInactive ( el ) { el . style . width = el . offsetWidth + "…" at bounding box center [438, 319] width 316 height 441
click at [319, 513] on div "} function animateToInactive ( el ) { el . style . width = el . offsetWidth + "…" at bounding box center [438, 319] width 316 height 441
click at [323, 513] on div "} function animateToInactive ( el ) { el . style . width = el . offsetWidth + "…" at bounding box center [438, 319] width 316 height 441
click at [323, 512] on div "} function animateToInactive ( el ) { el . style . width = el . offsetWidth + "…" at bounding box center [438, 319] width 316 height 441
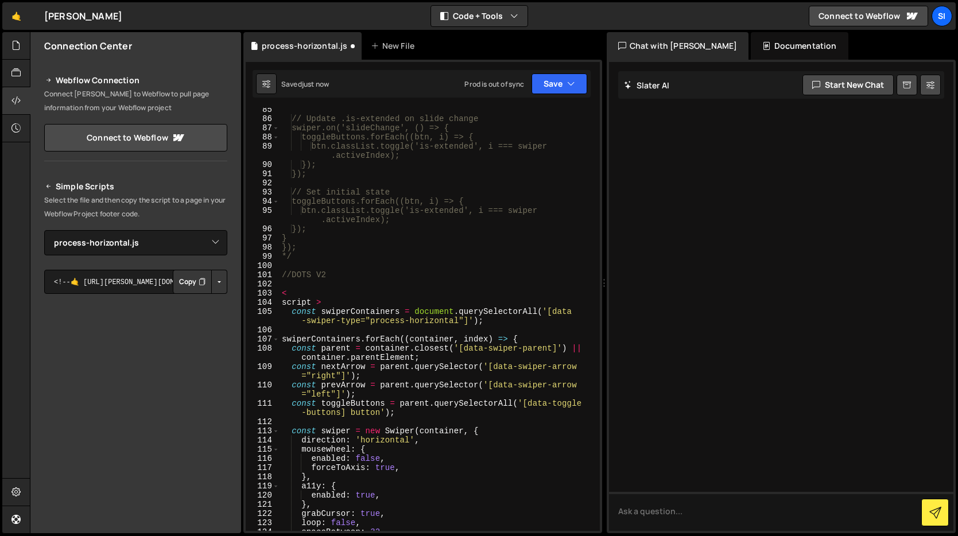
scroll to position [857, 0]
drag, startPoint x: 359, startPoint y: 301, endPoint x: 262, endPoint y: 287, distance: 97.5
click at [262, 287] on div "}); 85 86 87 88 89 90 91 92 93 94 95 96 97 98 99 100 101 102 103 104 105 106 10…" at bounding box center [423, 319] width 354 height 423
type textarea "<"
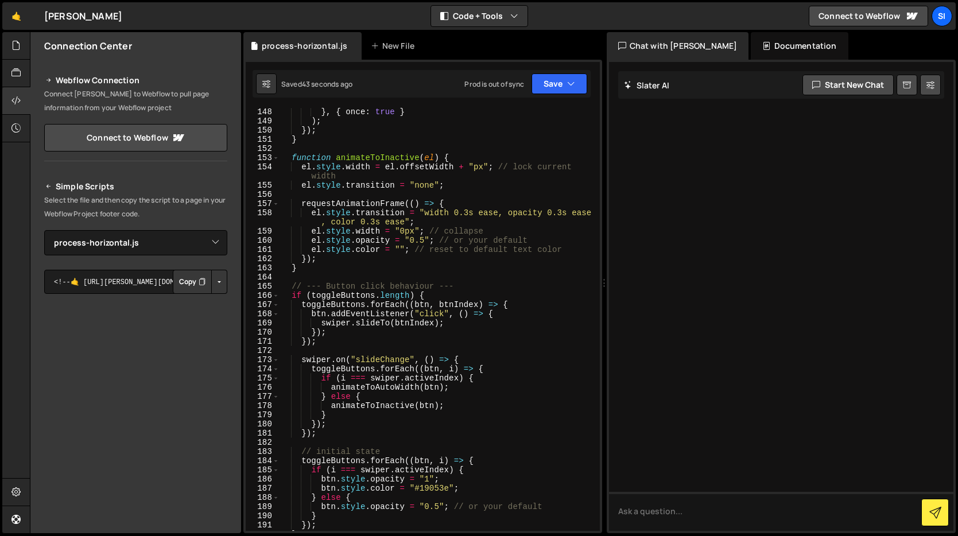
scroll to position [1546, 0]
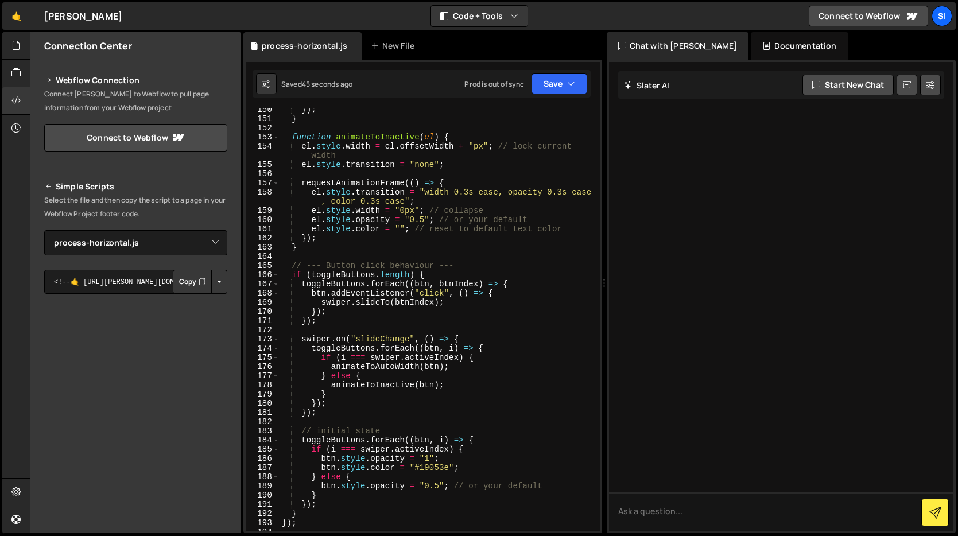
click at [404, 210] on div "}) ; } function animateToInactive ( el ) { el . style . width = el . offsetWidt…" at bounding box center [438, 325] width 316 height 441
click at [414, 239] on div "}) ; } function animateToInactive ( el ) { el . style . width = el . offsetWidt…" at bounding box center [438, 325] width 316 height 441
type textarea "});"
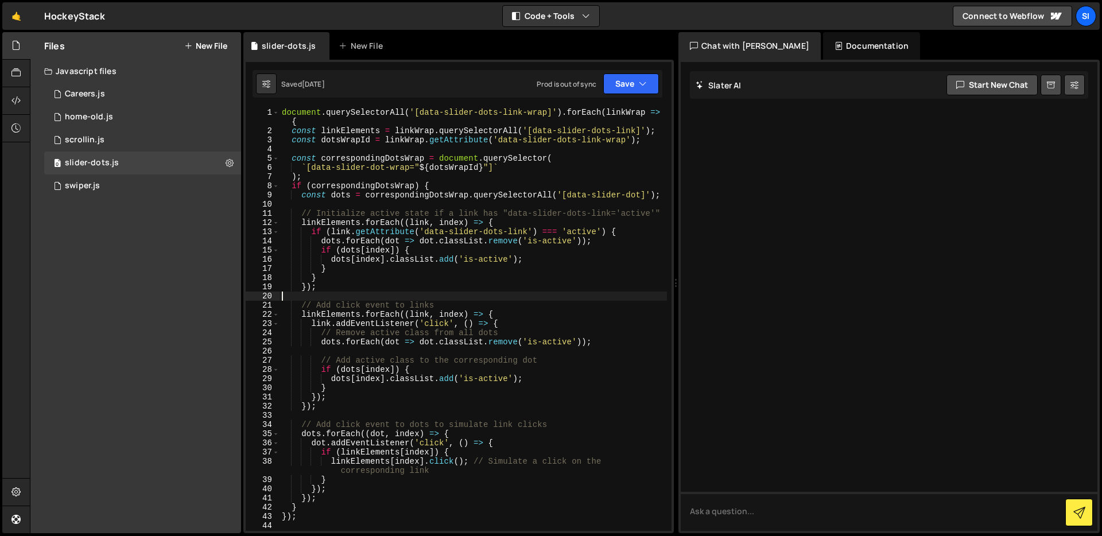
type textarea "});"
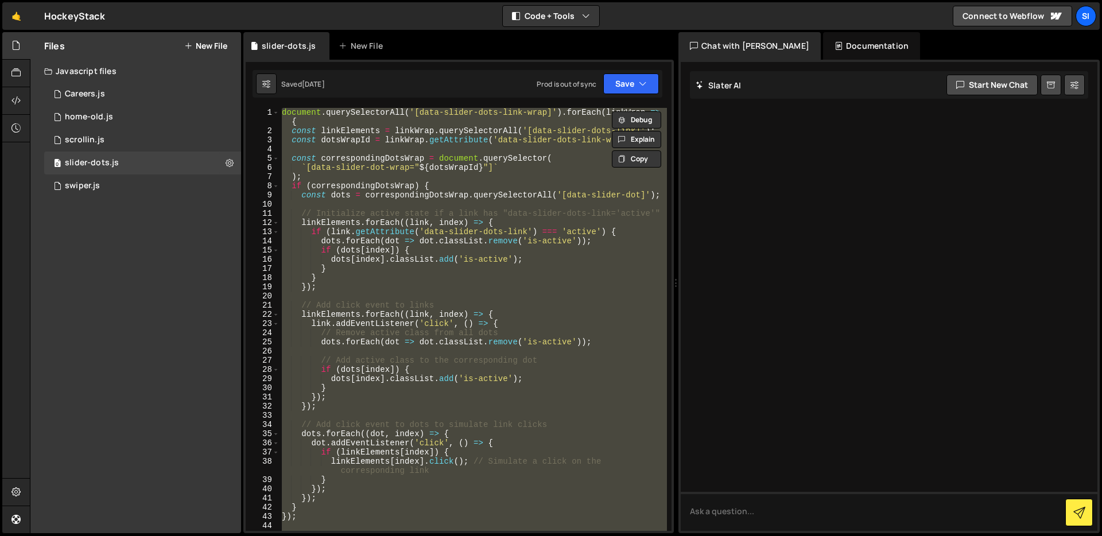
click at [574, 299] on div "document . querySelectorAll ( '[data-slider-dots-link-wrap]' ) . forEach ( link…" at bounding box center [474, 319] width 388 height 423
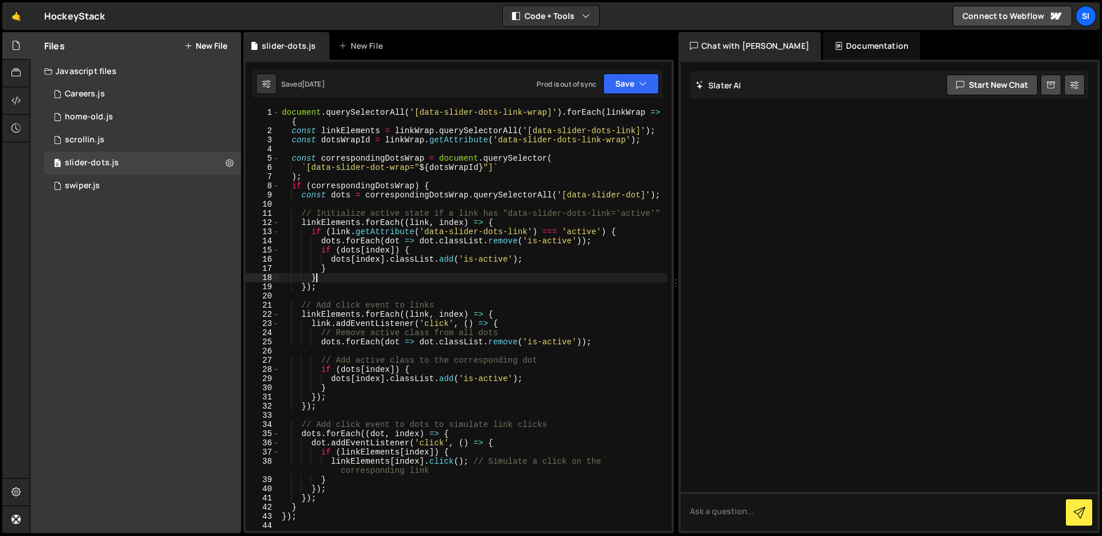
click at [530, 280] on div "document . querySelectorAll ( '[data-slider-dots-link-wrap]' ) . forEach ( link…" at bounding box center [474, 333] width 388 height 451
click at [418, 115] on div "document . querySelectorAll ( '[data-slider-dots-link-wrap]' ) . forEach ( link…" at bounding box center [474, 333] width 388 height 451
click at [412, 280] on div "document . querySelectorAll ( '[data-slider-dots-link-wrap]' ) . forEach ( link…" at bounding box center [474, 333] width 388 height 451
click at [344, 121] on div "document . querySelectorAll ( '[data-slider-dots-link-wrap]' ) . forEach ( link…" at bounding box center [474, 333] width 388 height 451
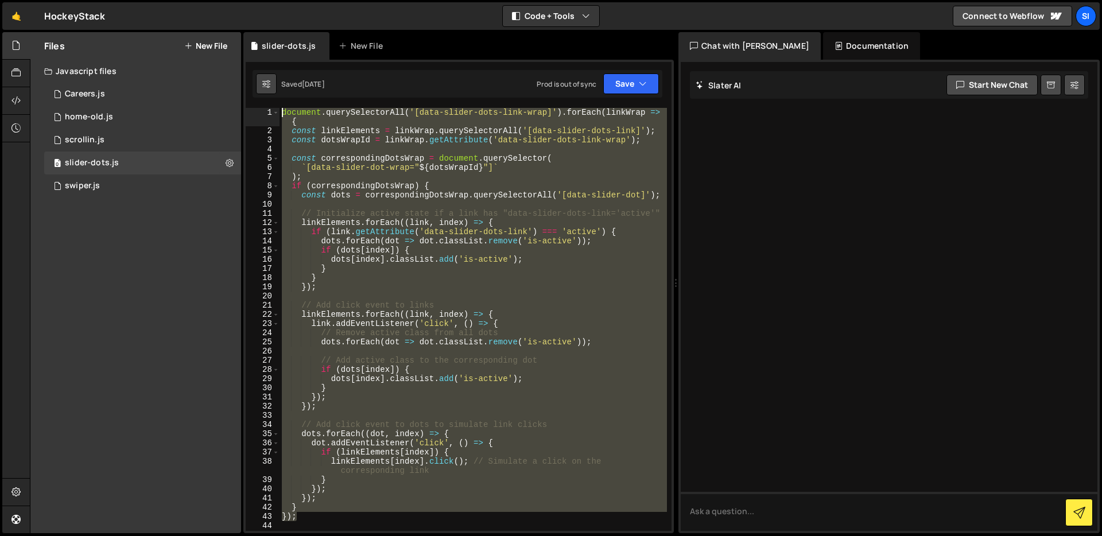
drag, startPoint x: 378, startPoint y: 448, endPoint x: 276, endPoint y: 90, distance: 372.4
click at [276, 90] on div "Debug Explain Copy slider-dots.js New File Saved 7 months ago Prod is out of sy…" at bounding box center [458, 283] width 431 height 502
type textarea "document.querySelectorAll('[data-slider-dots-link-wrap]').forEach(linkWrap => {…"
click at [475, 203] on div "document . querySelectorAll ( '[data-slider-dots-link-wrap]' ) . forEach ( link…" at bounding box center [474, 319] width 388 height 423
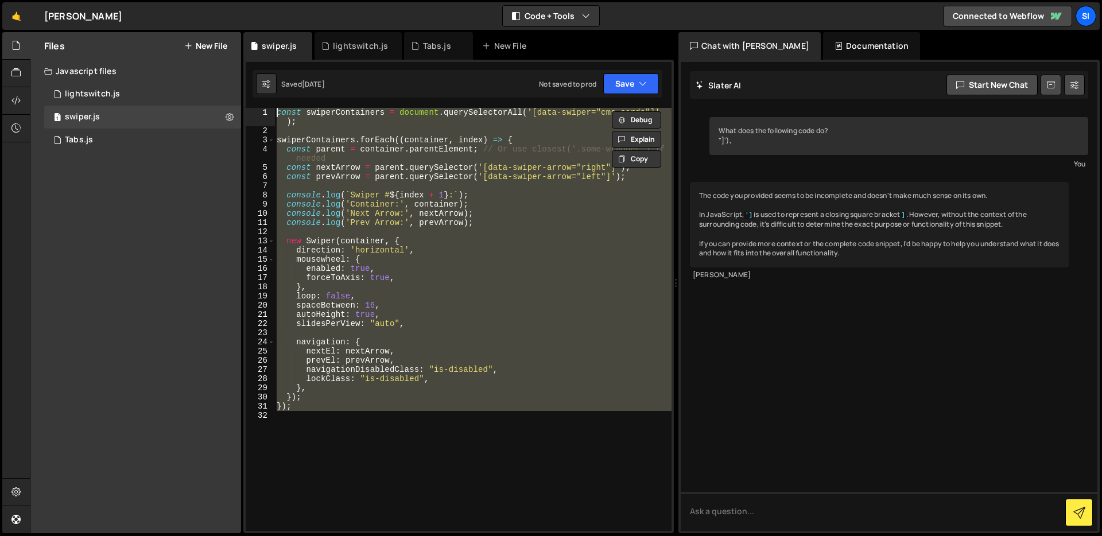
click at [379, 300] on div "const swiperContainers = document . querySelectorAll ( '[data-swiper="cms-cards…" at bounding box center [472, 319] width 397 height 423
type textarea "loop: false,"
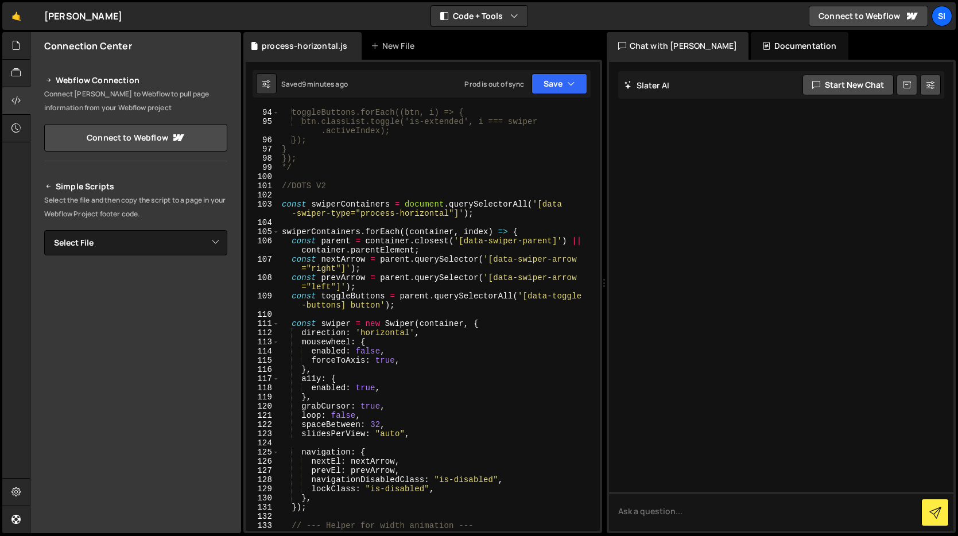
scroll to position [917, 0]
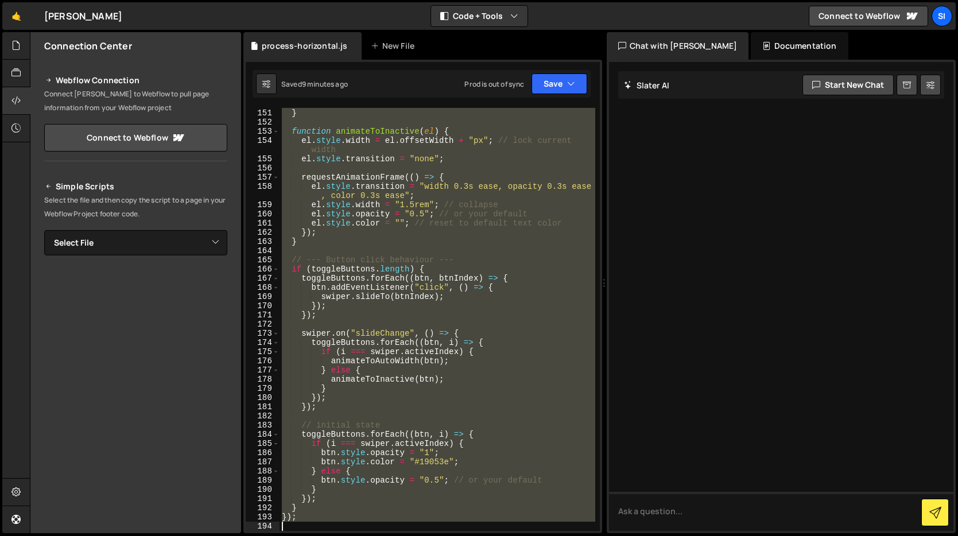
drag, startPoint x: 281, startPoint y: 233, endPoint x: 313, endPoint y: 642, distance: 410.0
click at [313, 536] on html "Projects Community Library Blog SI Projects Your Teams Invite team member Accou…" at bounding box center [479, 268] width 958 height 536
type textarea "});"
paste textarea
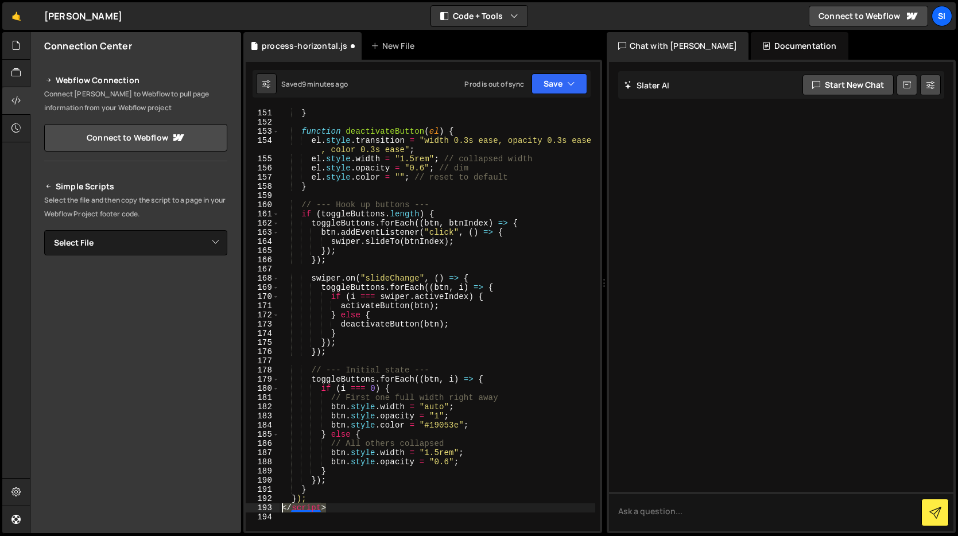
drag, startPoint x: 369, startPoint y: 512, endPoint x: 274, endPoint y: 509, distance: 94.8
click at [273, 509] on div "150 151 152 153 154 155 156 157 158 159 160 161 162 163 164 165 166 167 168 169…" at bounding box center [423, 319] width 354 height 423
type textarea "</script>"
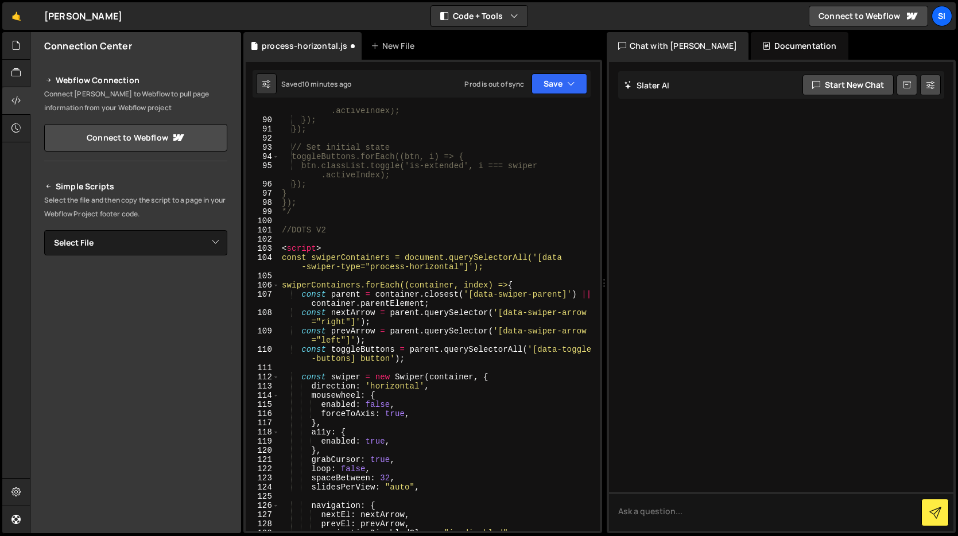
scroll to position [887, 0]
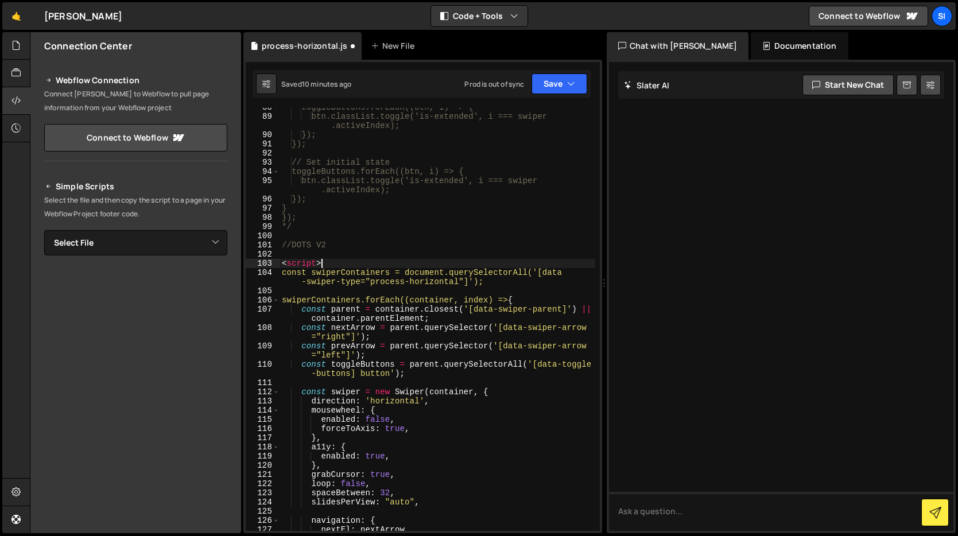
drag, startPoint x: 355, startPoint y: 262, endPoint x: 273, endPoint y: 260, distance: 82.1
click at [273, 260] on div "88 89 90 91 92 93 94 95 96 97 98 99 100 101 102 103 104 105 106 107 108 109 110…" at bounding box center [423, 319] width 354 height 423
type textarea "<script>"
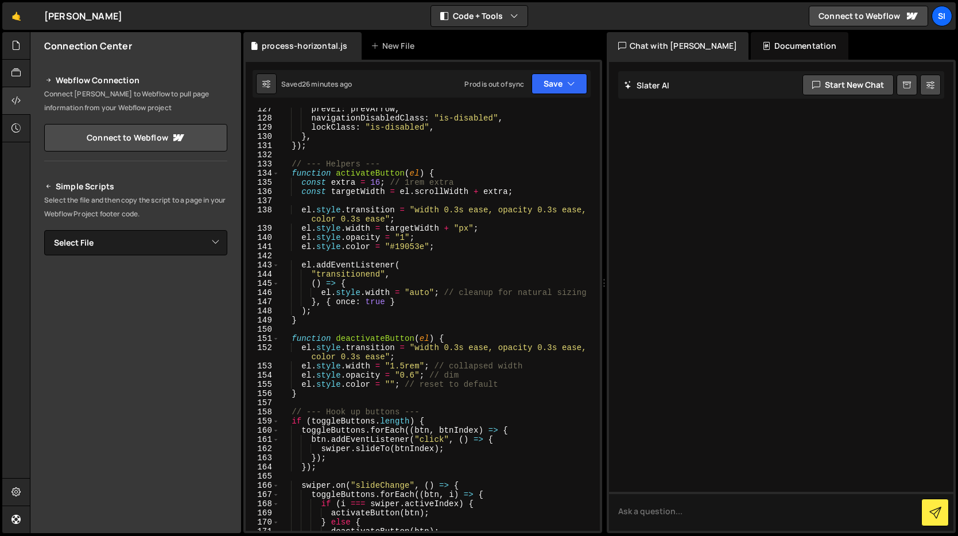
scroll to position [1309, 0]
click at [374, 178] on div "prevEl : prevArrow , navigationDisabledClass : "is-disabled" , lockClass : "is-…" at bounding box center [438, 323] width 316 height 441
click at [436, 241] on div "prevEl : prevArrow , navigationDisabledClass : "is-disabled" , lockClass : "is-…" at bounding box center [438, 323] width 316 height 441
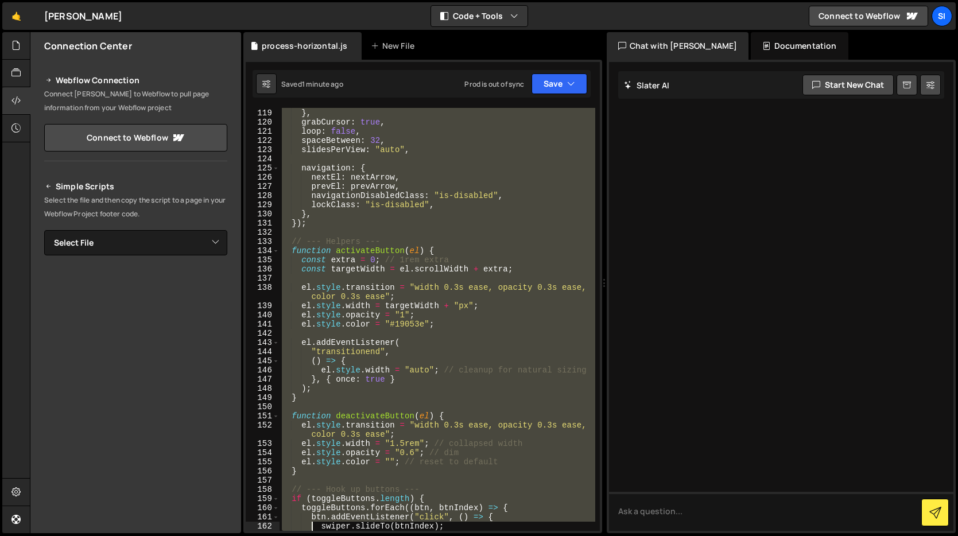
scroll to position [1497, 0]
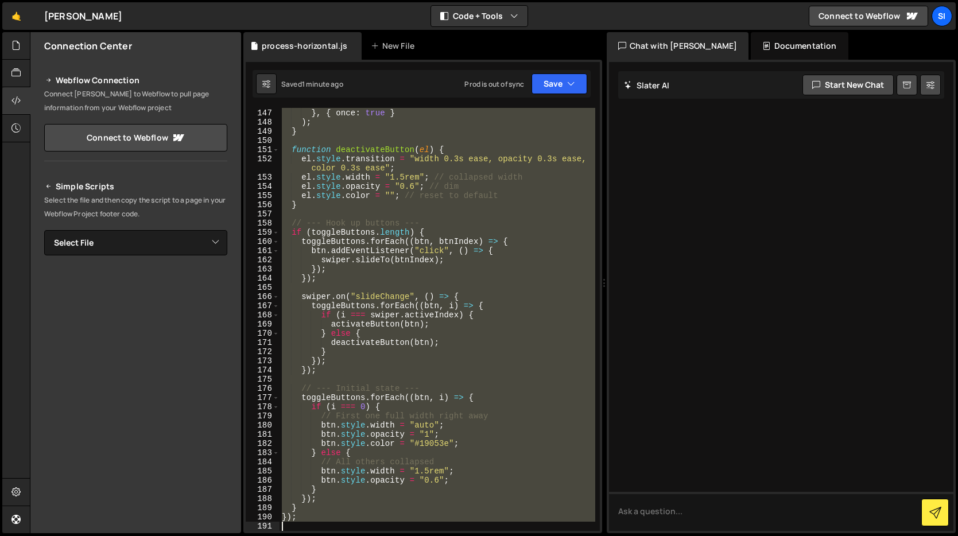
drag, startPoint x: 282, startPoint y: 242, endPoint x: 311, endPoint y: 579, distance: 337.6
click at [311, 536] on html "Projects Community Library Blog SI Projects Your Teams Invite team member Accou…" at bounding box center [479, 268] width 958 height 536
type textarea "});"
paste textarea
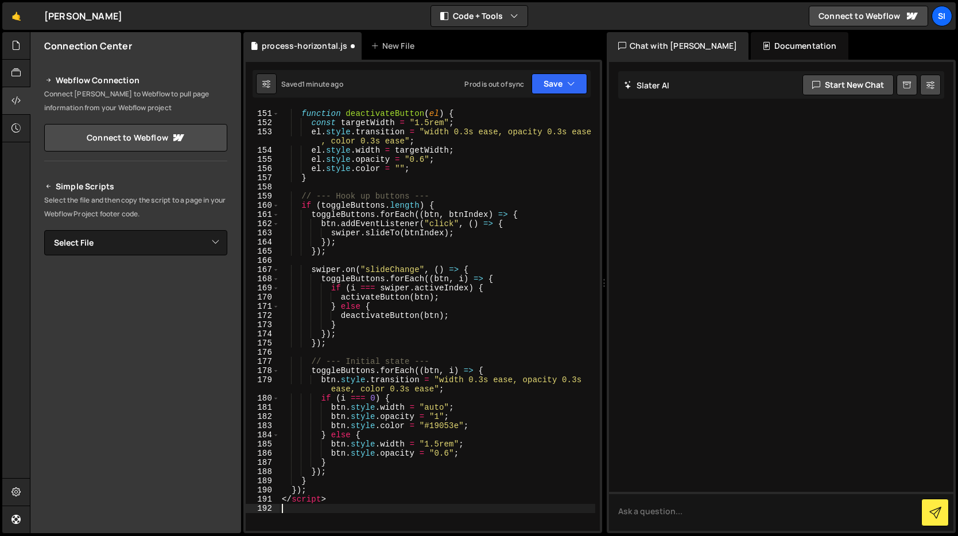
scroll to position [1546, 0]
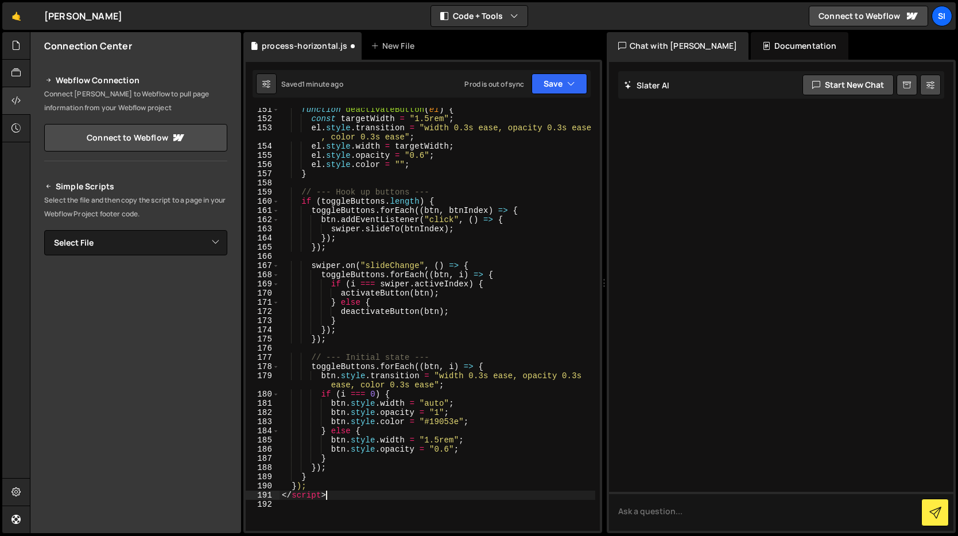
drag, startPoint x: 359, startPoint y: 496, endPoint x: 243, endPoint y: 495, distance: 116.0
click at [246, 496] on div "151 152 153 154 155 156 157 158 159 160 161 162 163 164 165 166 167 168 169 170…" at bounding box center [423, 319] width 354 height 423
type textarea "</script>"
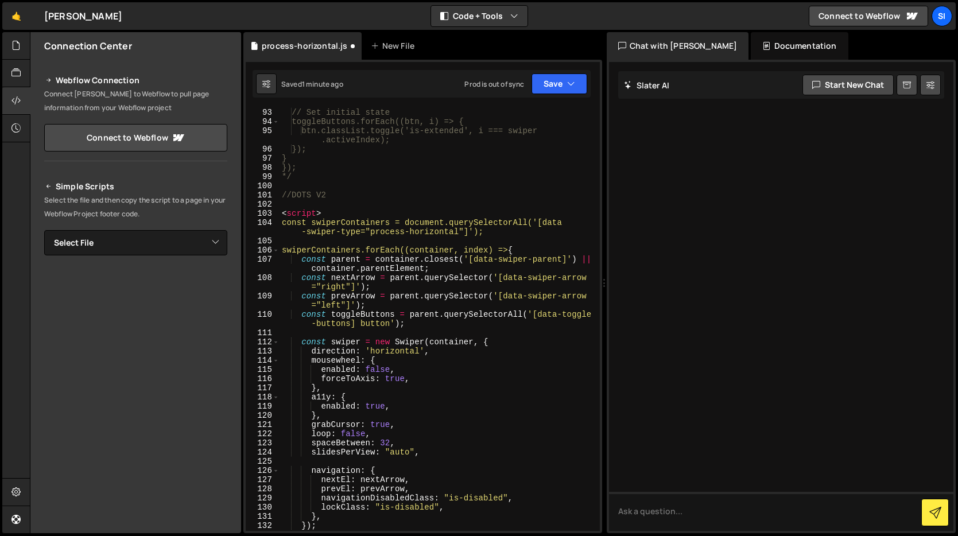
scroll to position [920, 0]
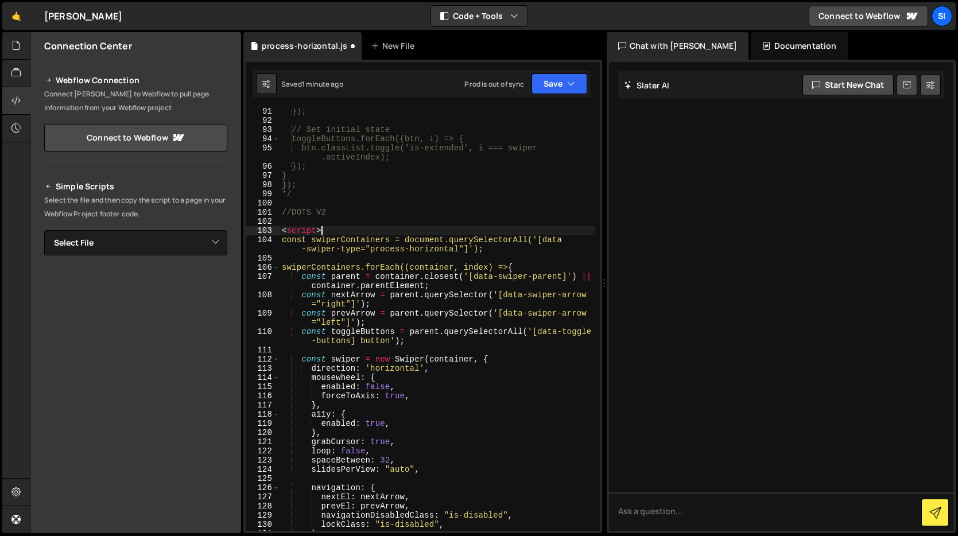
drag, startPoint x: 370, startPoint y: 231, endPoint x: 246, endPoint y: 230, distance: 124.0
click at [248, 231] on div "91 92 93 94 95 96 97 98 99 100 101 102 103 104 105 106 107 108 109 110 111 112 …" at bounding box center [423, 319] width 354 height 423
type textarea "<script>"
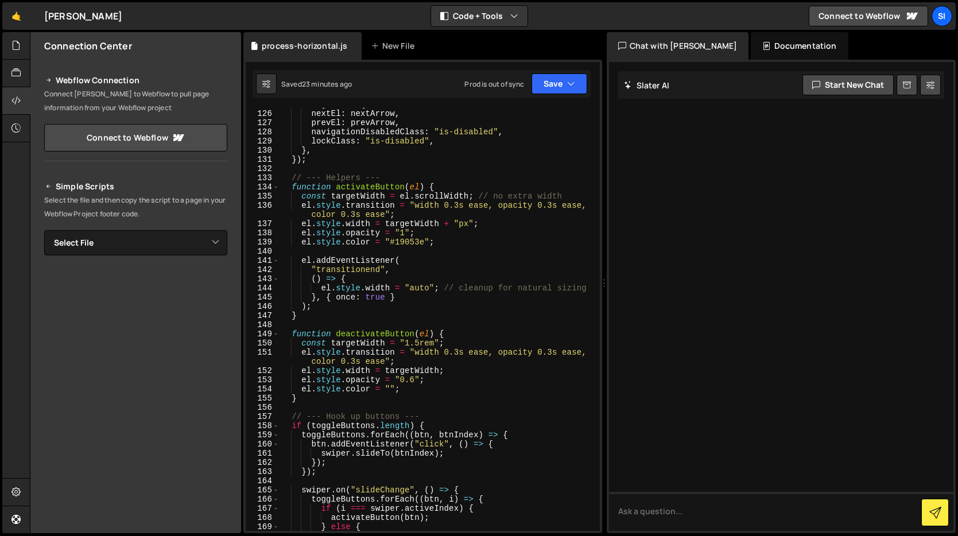
scroll to position [1296, 0]
click at [459, 350] on div "nextEl : nextArrow , prevEl : prevArrow , navigationDisabledClass : "is-disable…" at bounding box center [438, 327] width 316 height 441
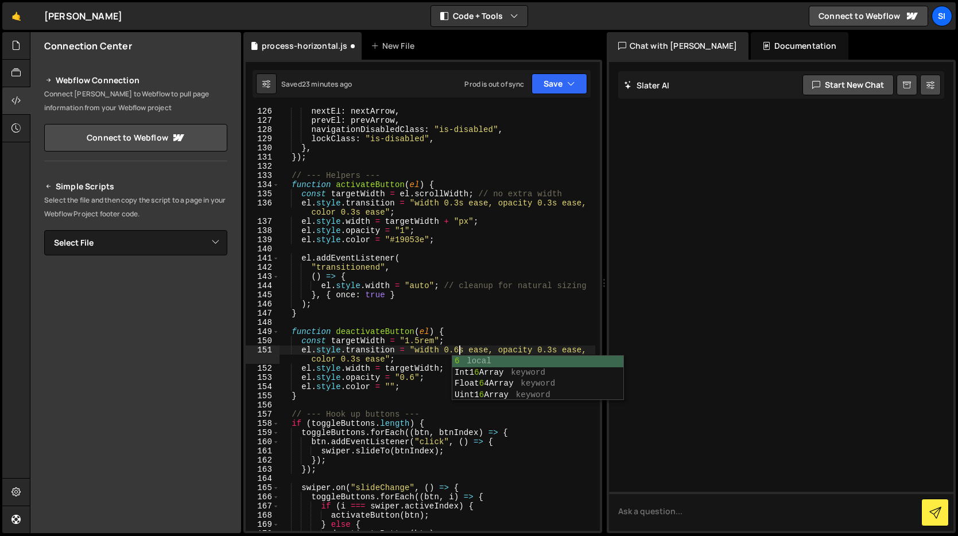
scroll to position [0, 12]
click at [558, 349] on div "nextEl : nextArrow , prevEl : prevArrow , navigationDisabledClass : "is-disable…" at bounding box center [438, 327] width 316 height 441
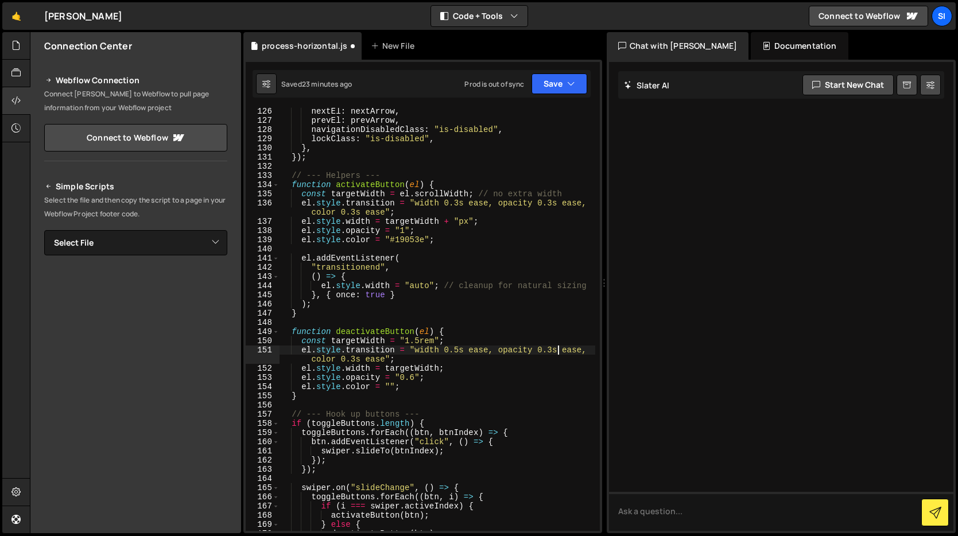
click at [552, 351] on div "nextEl : nextArrow , prevEl : prevArrow , navigationDisabledClass : "is-disable…" at bounding box center [438, 327] width 316 height 441
click at [516, 369] on div "nextEl : nextArrow , prevEl : prevArrow , navigationDisabledClass : "is-disable…" at bounding box center [438, 327] width 316 height 441
click at [354, 359] on div "nextEl : nextArrow , prevEl : prevArrow , navigationDisabledClass : "is-disable…" at bounding box center [438, 327] width 316 height 441
type textarea "el.style.transition = "width 0.5s ease, opacity 0.5s ease, color 0.5s ease";"
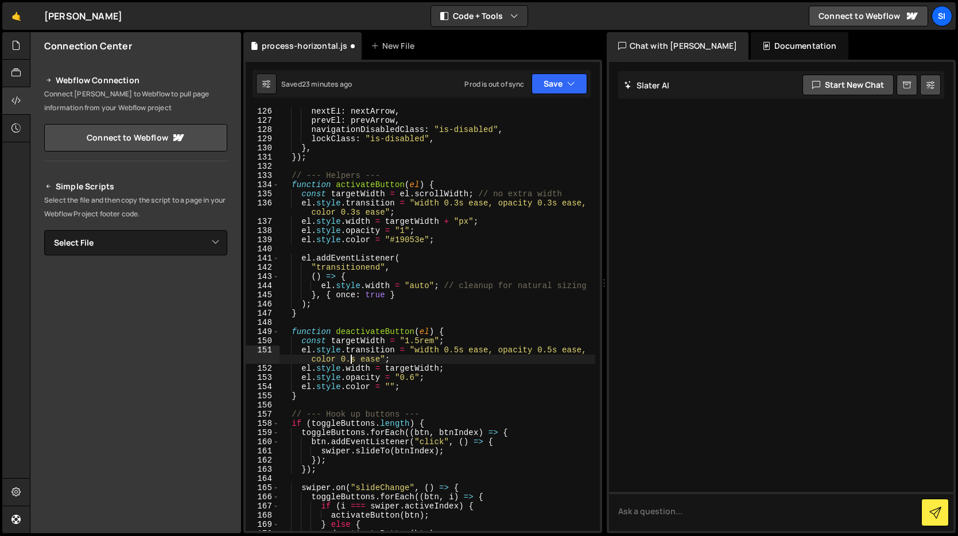
scroll to position [0, 25]
click at [412, 322] on div "nextEl : nextArrow , prevEl : prevArrow , navigationDisabledClass : "is-disable…" at bounding box center [438, 327] width 316 height 441
click at [357, 215] on div "nextEl : nextArrow , prevEl : prevArrow , navigationDisabledClass : "is-disable…" at bounding box center [438, 327] width 316 height 441
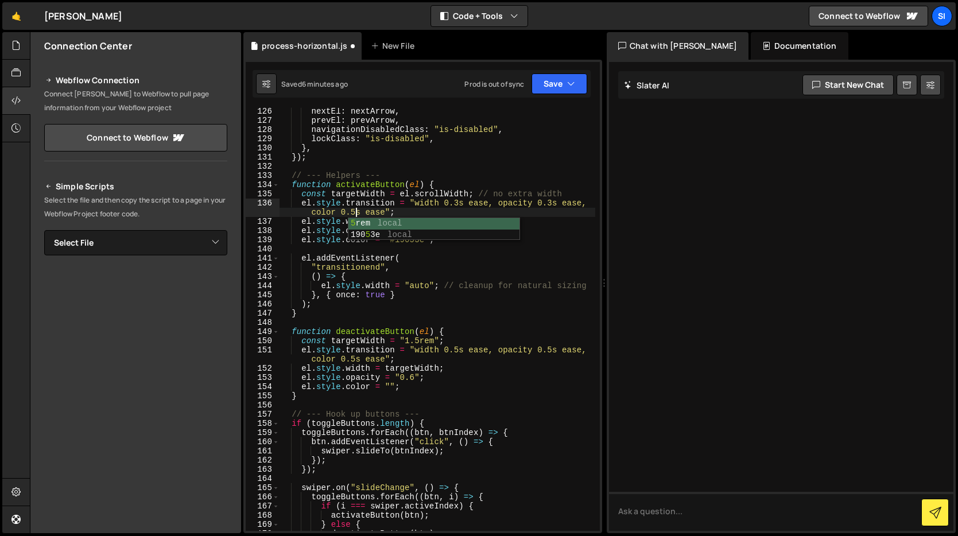
click at [462, 200] on div "nextEl : nextArrow , prevEl : prevArrow , navigationDisabledClass : "is-disable…" at bounding box center [438, 327] width 316 height 441
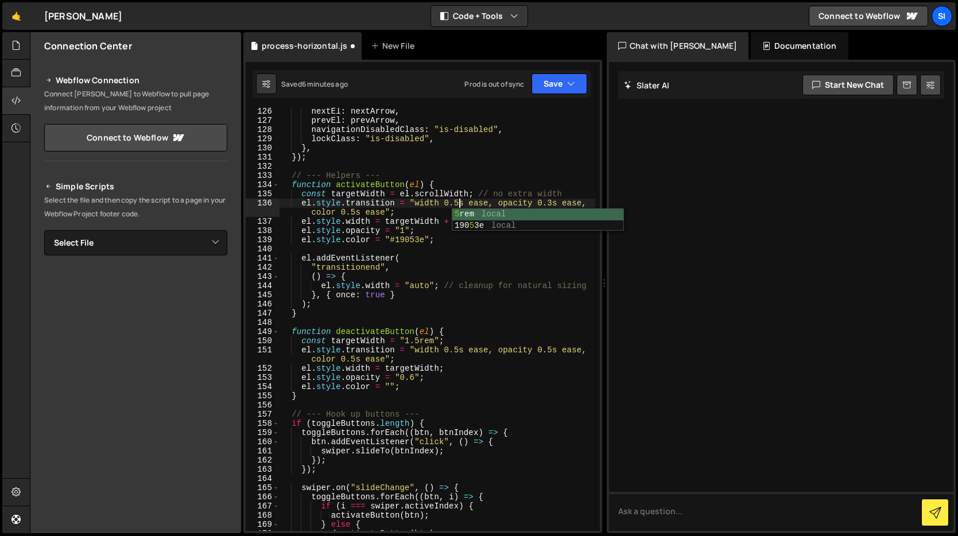
scroll to position [0, 13]
click at [553, 203] on div "nextEl : nextArrow , prevEl : prevArrow , navigationDisabledClass : "is-disable…" at bounding box center [438, 327] width 316 height 441
click at [490, 202] on div "nextEl : nextArrow , prevEl : prevArrow , navigationDisabledClass : "is-disable…" at bounding box center [438, 327] width 316 height 441
type textarea "el.style.transition = "width 0.5s ease, opacity 0.5s ease, color 0.5s ease";"
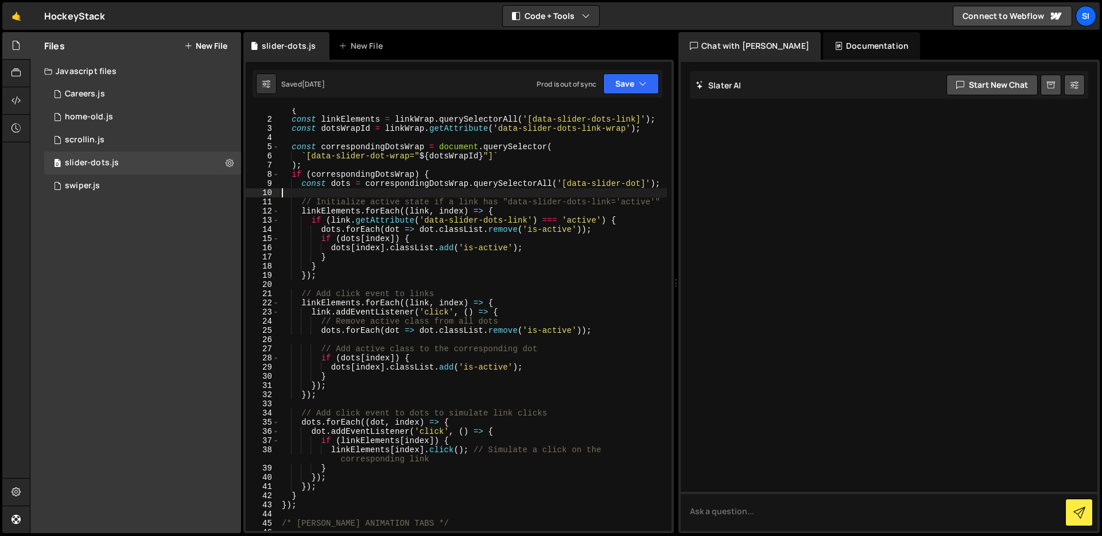
scroll to position [14, 0]
click at [437, 224] on div "document . querySelectorAll ( '[data-slider-dots-link-wrap]' ) . forEach ( link…" at bounding box center [474, 319] width 388 height 451
type textarea "dots.forEach(dot => dot.classList.remove('is-active'));"
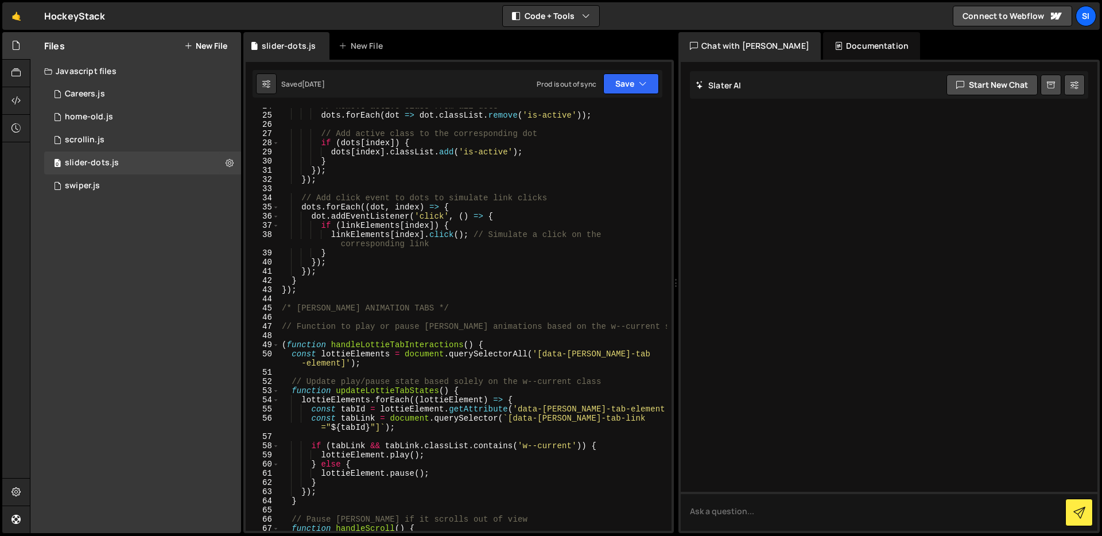
scroll to position [431, 0]
